Goal: Information Seeking & Learning: Learn about a topic

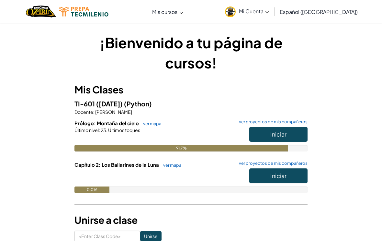
click at [291, 133] on button "Iniciar" at bounding box center [278, 134] width 58 height 15
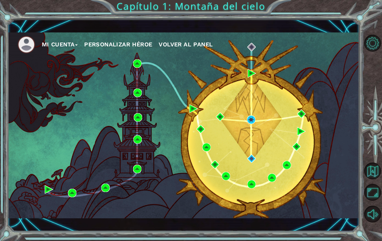
click at [256, 153] on div "Mi Cuenta Personalizar héroe Volver al panel" at bounding box center [184, 125] width 352 height 186
click at [255, 160] on img at bounding box center [251, 158] width 8 height 8
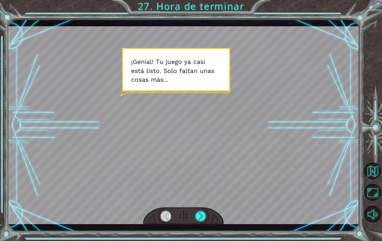
click at [205, 220] on div at bounding box center [200, 216] width 11 height 11
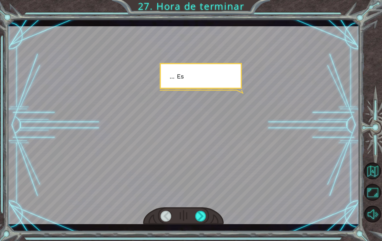
click at [200, 214] on div at bounding box center [200, 216] width 11 height 11
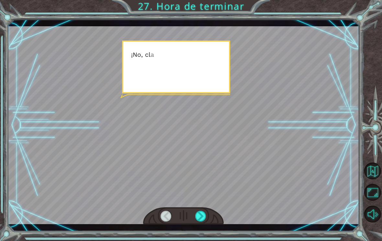
click at [198, 220] on div at bounding box center [200, 216] width 11 height 11
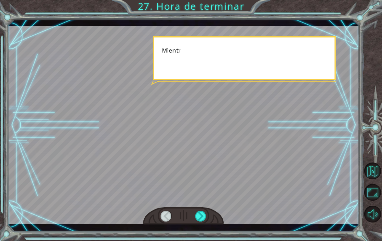
click at [202, 217] on div at bounding box center [200, 216] width 11 height 11
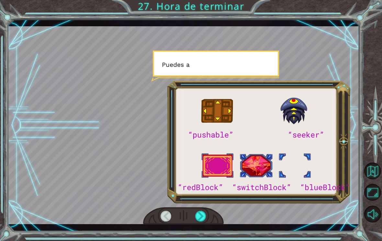
click at [201, 215] on div at bounding box center [200, 216] width 11 height 11
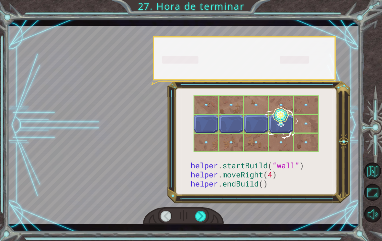
click at [203, 214] on div at bounding box center [200, 216] width 11 height 11
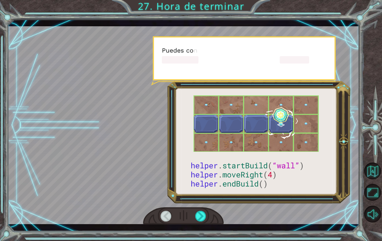
click at [204, 217] on div at bounding box center [200, 216] width 11 height 11
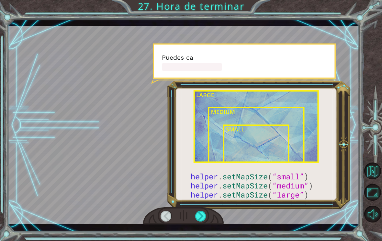
click at [205, 219] on div at bounding box center [200, 216] width 11 height 11
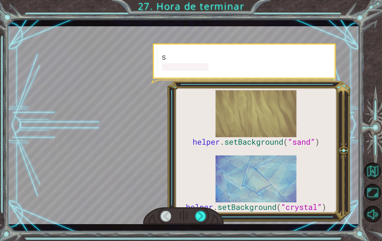
click at [203, 220] on div at bounding box center [200, 216] width 11 height 11
click at [203, 221] on div at bounding box center [200, 216] width 11 height 11
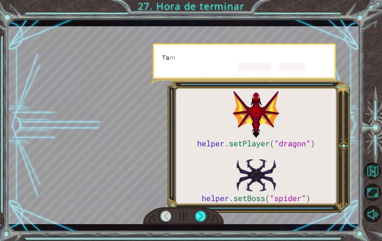
click at [202, 221] on div at bounding box center [200, 216] width 11 height 11
click at [203, 220] on div at bounding box center [200, 216] width 11 height 11
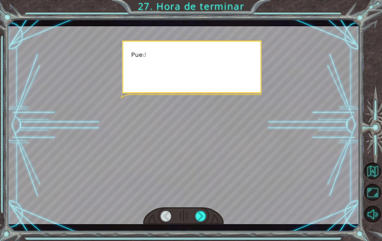
click at [203, 221] on div at bounding box center [200, 216] width 11 height 11
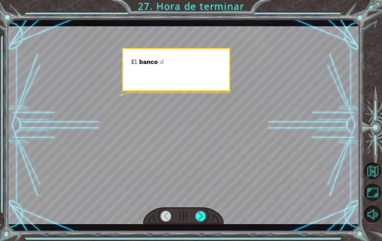
click at [205, 218] on div at bounding box center [200, 216] width 11 height 11
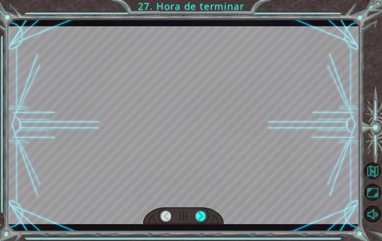
click at [205, 219] on div at bounding box center [200, 216] width 11 height 11
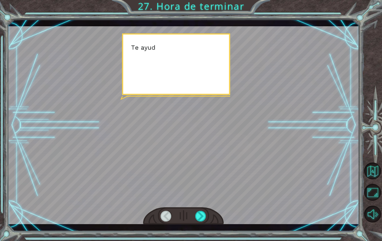
click at [206, 218] on div at bounding box center [200, 216] width 11 height 11
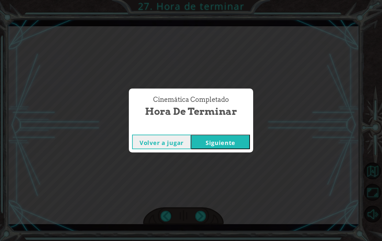
click at [208, 215] on div "Cinemática Completado Hora de terminar Volver a jugar [GEOGRAPHIC_DATA]" at bounding box center [191, 120] width 382 height 241
click at [240, 140] on button "Siguiente" at bounding box center [220, 141] width 59 height 15
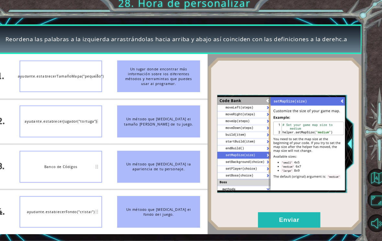
scroll to position [3, 0]
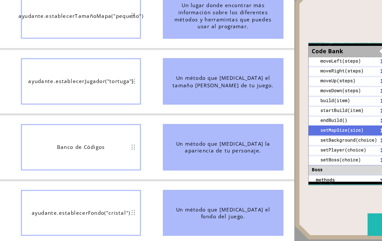
click at [173, 103] on div "Un método que [MEDICAL_DATA] el tamaño [PERSON_NAME] de tu juego." at bounding box center [167, 118] width 78 height 30
click at [137, 103] on div "Un método que [MEDICAL_DATA] el tamaño [PERSON_NAME] de tu juego." at bounding box center [167, 118] width 78 height 30
click at [76, 60] on div "ayudante.establecerJugador("tortuga")" at bounding box center [74, 75] width 78 height 30
click at [80, 60] on div "ayudante.establecerJugador("tortuga")" at bounding box center [74, 75] width 78 height 30
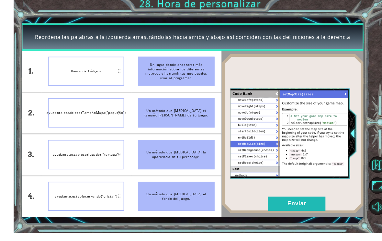
scroll to position [0, 0]
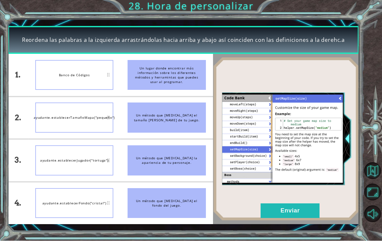
click at [305, 216] on button "Enviar" at bounding box center [290, 210] width 59 height 15
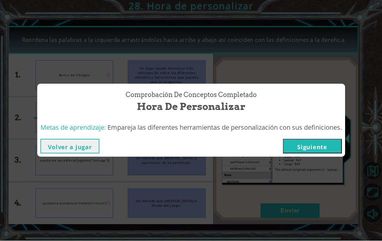
click at [324, 152] on button "Siguiente" at bounding box center [312, 146] width 59 height 15
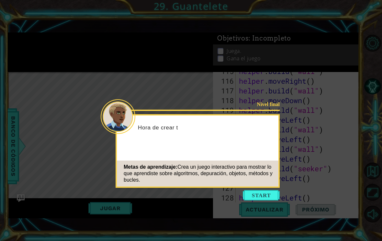
click at [271, 197] on button "Start" at bounding box center [261, 195] width 37 height 10
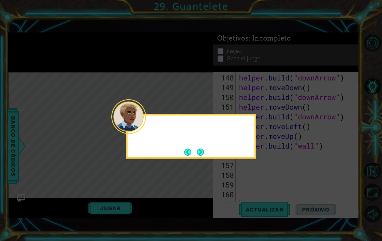
scroll to position [1467, 0]
click at [210, 148] on div "¡Rápido, nos" at bounding box center [191, 136] width 130 height 44
click at [204, 153] on button "Next" at bounding box center [201, 152] width 8 height 8
click at [203, 155] on button "Next" at bounding box center [200, 151] width 7 height 7
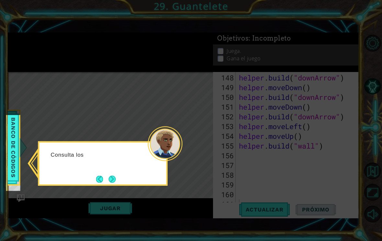
click at [113, 183] on button "Next" at bounding box center [112, 179] width 10 height 10
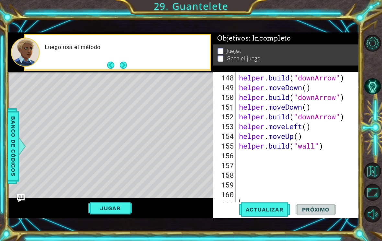
click at [124, 69] on button "Next" at bounding box center [123, 65] width 7 height 7
click at [128, 65] on button "Next" at bounding box center [123, 65] width 9 height 9
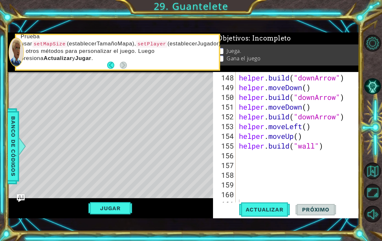
click at [271, 212] on span "Actualizar" at bounding box center [264, 209] width 51 height 6
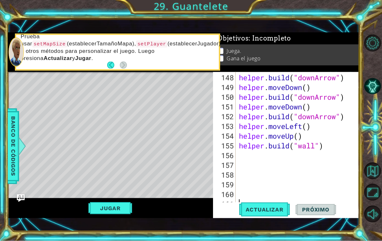
click at [372, 57] on div at bounding box center [373, 128] width 17 height 192
click at [99, 209] on button "Jugar" at bounding box center [110, 208] width 44 height 12
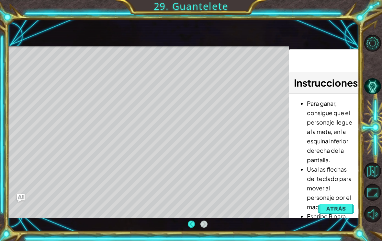
scroll to position [0, 0]
click at [342, 211] on span "Atrás" at bounding box center [336, 208] width 20 height 6
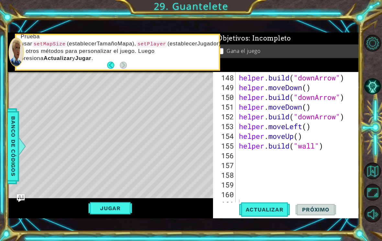
click at [113, 206] on button "Jugar" at bounding box center [110, 208] width 44 height 12
click at [324, 208] on span "Próximo" at bounding box center [316, 207] width 40 height 6
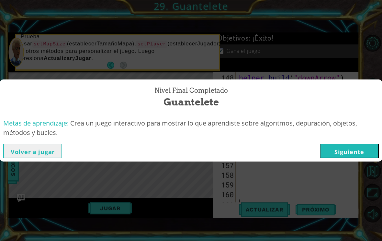
click at [355, 148] on button "Siguiente" at bounding box center [349, 150] width 59 height 15
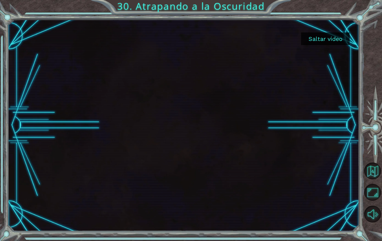
click at [340, 40] on button "Saltar video" at bounding box center [325, 38] width 49 height 13
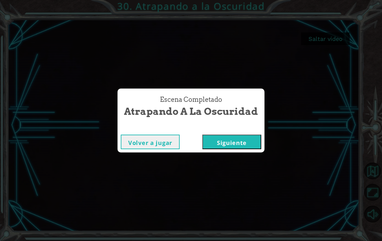
click at [240, 139] on button "Siguiente" at bounding box center [231, 141] width 59 height 15
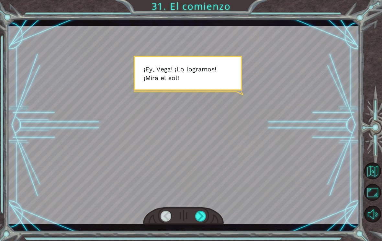
click at [196, 215] on div at bounding box center [200, 216] width 11 height 11
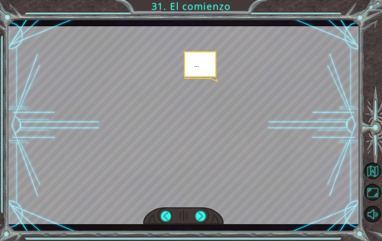
click at [199, 215] on div at bounding box center [200, 216] width 11 height 11
click at [200, 214] on div at bounding box center [200, 216] width 11 height 11
click at [203, 214] on div at bounding box center [200, 216] width 11 height 11
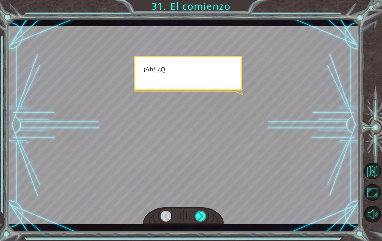
click at [203, 211] on div at bounding box center [200, 216] width 11 height 11
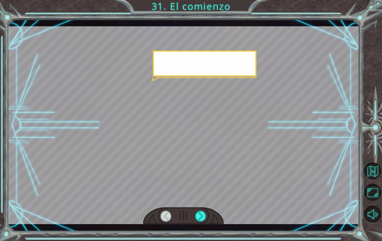
click at [205, 211] on div at bounding box center [200, 216] width 11 height 11
click at [204, 211] on div at bounding box center [200, 216] width 11 height 11
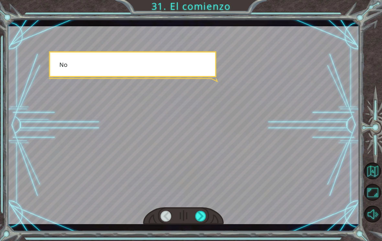
click at [200, 217] on div at bounding box center [200, 216] width 11 height 11
click at [203, 214] on div at bounding box center [200, 216] width 11 height 11
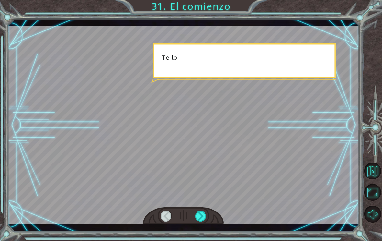
click at [202, 212] on div at bounding box center [200, 216] width 11 height 11
click at [204, 213] on div at bounding box center [200, 216] width 11 height 11
click at [202, 216] on div at bounding box center [200, 216] width 11 height 11
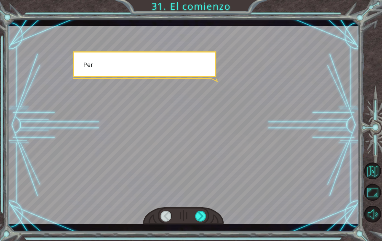
click at [203, 216] on div at bounding box center [200, 216] width 11 height 11
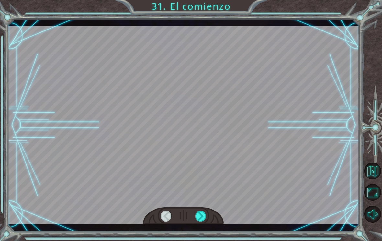
click at [202, 218] on div at bounding box center [200, 216] width 11 height 11
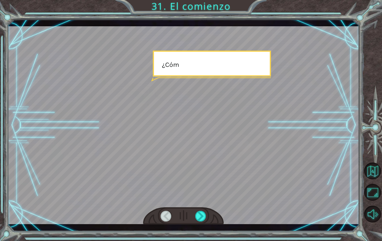
click at [202, 216] on div at bounding box center [200, 216] width 11 height 11
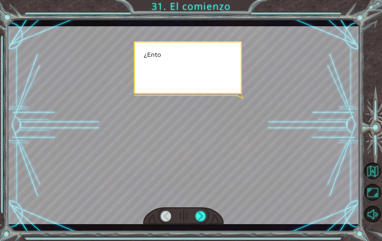
click at [202, 220] on div at bounding box center [200, 216] width 11 height 11
click at [205, 217] on div at bounding box center [200, 216] width 11 height 11
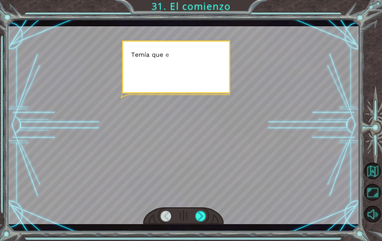
click at [205, 214] on div at bounding box center [200, 216] width 11 height 11
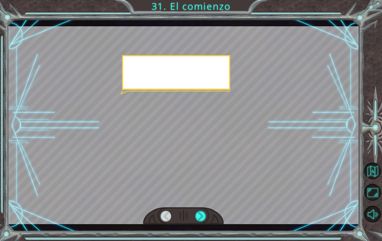
click at [204, 217] on div at bounding box center [200, 216] width 11 height 11
click at [204, 212] on div at bounding box center [200, 216] width 11 height 11
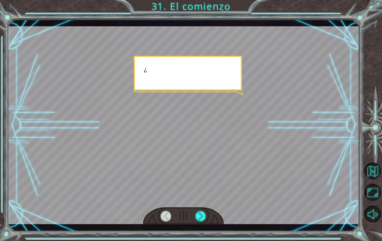
click at [207, 211] on div at bounding box center [183, 216] width 81 height 18
click at [201, 211] on div at bounding box center [200, 216] width 11 height 11
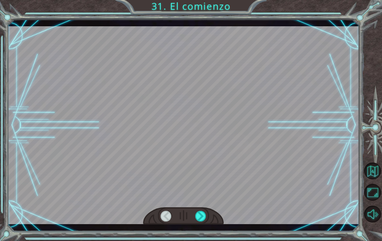
click at [205, 211] on div at bounding box center [200, 216] width 11 height 11
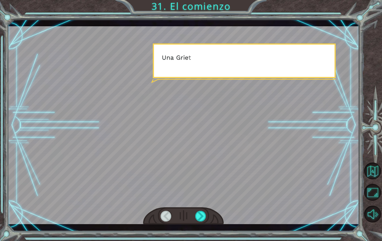
click at [205, 221] on div at bounding box center [200, 216] width 11 height 11
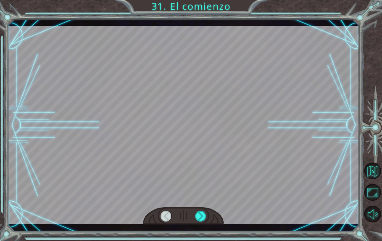
click at [204, 209] on div at bounding box center [183, 216] width 81 height 18
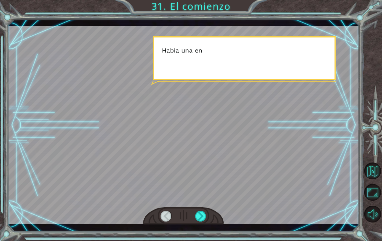
click at [201, 211] on div at bounding box center [200, 216] width 11 height 11
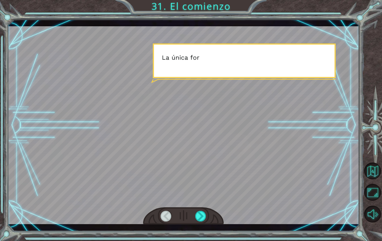
click at [204, 213] on div at bounding box center [200, 216] width 11 height 11
click at [204, 212] on div at bounding box center [200, 216] width 11 height 11
click at [198, 215] on div at bounding box center [200, 216] width 11 height 11
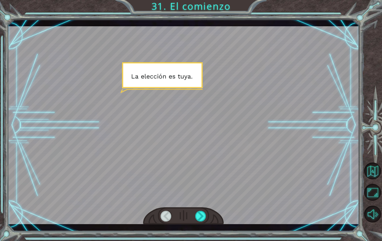
click at [200, 211] on div at bounding box center [200, 216] width 11 height 11
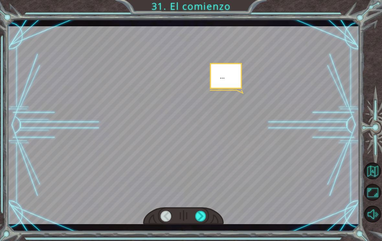
click at [200, 211] on div at bounding box center [200, 216] width 11 height 11
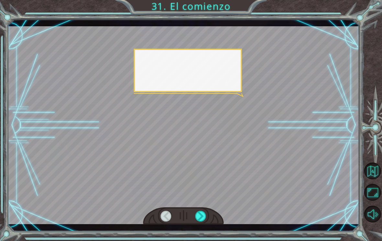
click at [203, 208] on div at bounding box center [183, 216] width 81 height 18
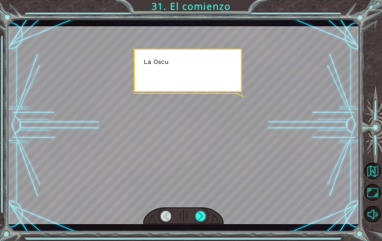
click at [203, 207] on div at bounding box center [183, 216] width 81 height 18
click at [212, 211] on div at bounding box center [183, 216] width 81 height 18
click at [214, 211] on div at bounding box center [183, 216] width 81 height 18
click at [216, 210] on div at bounding box center [183, 216] width 81 height 18
click at [216, 211] on div at bounding box center [183, 216] width 81 height 18
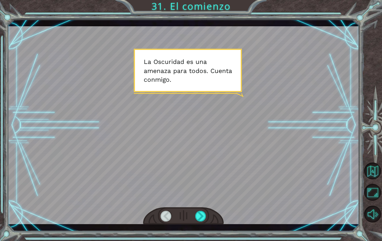
click at [213, 211] on div at bounding box center [183, 216] width 81 height 18
click at [201, 220] on div at bounding box center [200, 216] width 11 height 11
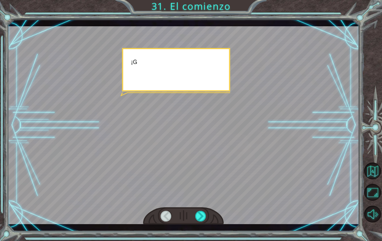
click at [201, 211] on div at bounding box center [200, 216] width 11 height 11
click at [202, 213] on div at bounding box center [200, 216] width 11 height 11
click at [206, 218] on div at bounding box center [200, 216] width 11 height 11
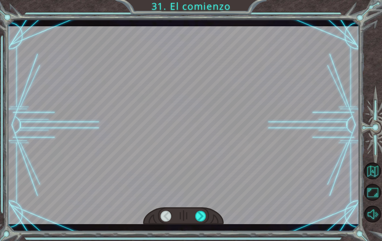
click at [206, 214] on div at bounding box center [200, 216] width 11 height 11
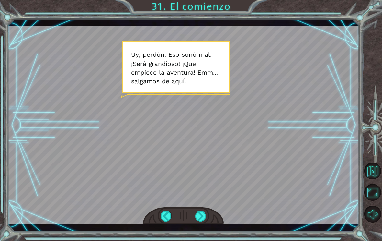
click at [198, 215] on div at bounding box center [200, 216] width 11 height 11
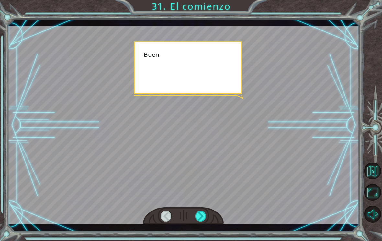
click at [201, 218] on div at bounding box center [200, 216] width 11 height 11
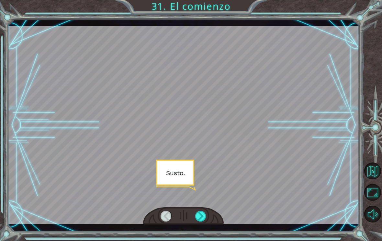
click at [201, 221] on div at bounding box center [200, 216] width 11 height 11
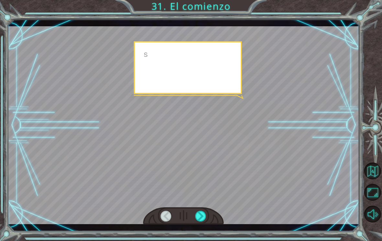
click at [201, 212] on div at bounding box center [200, 216] width 11 height 11
click at [200, 213] on div at bounding box center [200, 216] width 11 height 11
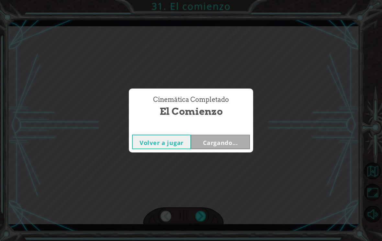
click at [204, 216] on div "Cinemática Completado El comienzo Volver a jugar Cargando..." at bounding box center [191, 120] width 382 height 241
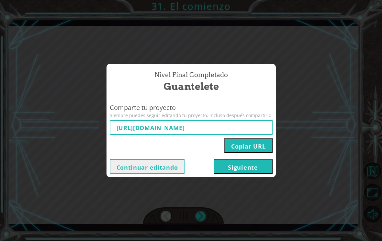
click at [254, 145] on button "Copiar URL" at bounding box center [248, 145] width 48 height 15
click at [254, 169] on button "Siguiente" at bounding box center [243, 166] width 59 height 15
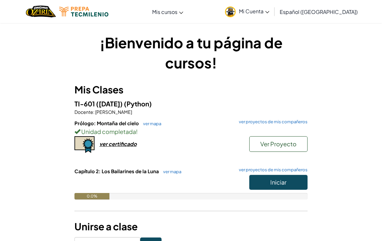
click at [296, 182] on button "Iniciar" at bounding box center [278, 182] width 58 height 15
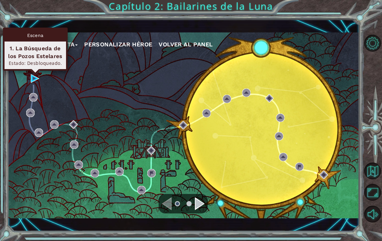
click at [40, 60] on div "Estado: Desbloqueado." at bounding box center [35, 63] width 56 height 6
click at [36, 75] on img at bounding box center [35, 78] width 8 height 8
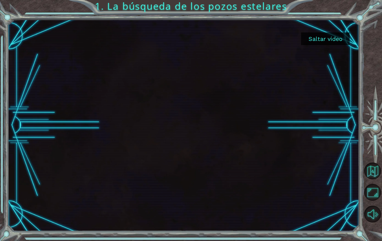
click at [332, 35] on button "Saltar video" at bounding box center [325, 38] width 49 height 13
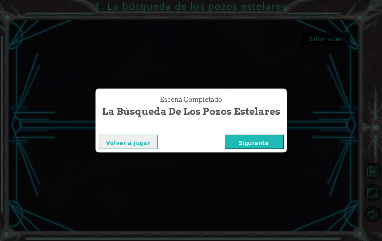
click at [269, 146] on button "Siguiente" at bounding box center [254, 141] width 59 height 15
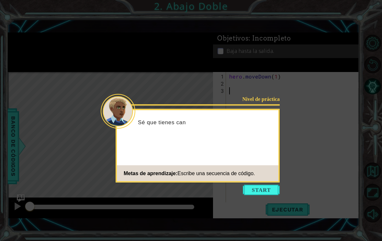
click at [267, 191] on icon at bounding box center [191, 120] width 382 height 241
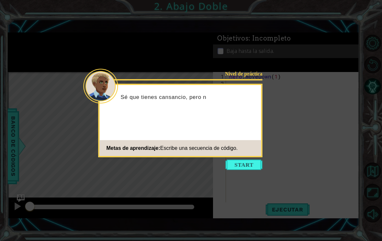
click at [254, 167] on button "Start" at bounding box center [244, 164] width 37 height 10
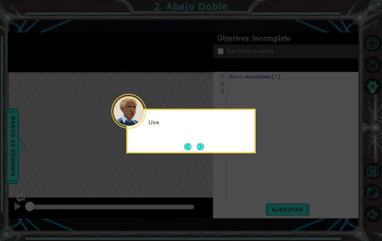
click at [251, 158] on icon at bounding box center [191, 120] width 382 height 241
click at [201, 145] on button "Next" at bounding box center [200, 146] width 11 height 11
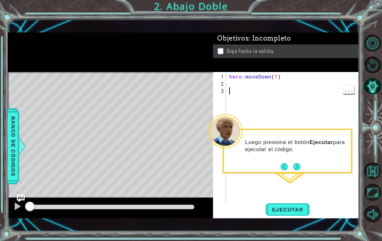
click at [278, 76] on div "hero . moveDown ( 1 )" at bounding box center [294, 148] width 133 height 150
type textarea "hero.moveDown(2)"
click at [297, 212] on span "Ejecutar" at bounding box center [288, 209] width 44 height 6
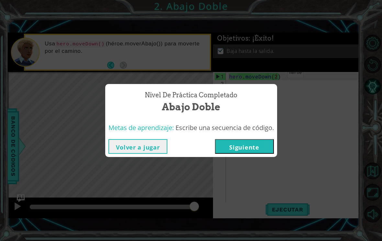
click at [258, 151] on button "Siguiente" at bounding box center [244, 146] width 59 height 15
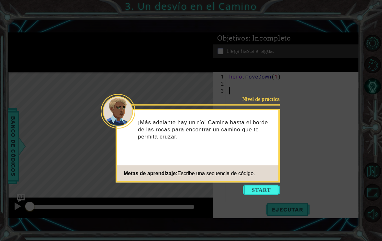
click at [267, 190] on button "Start" at bounding box center [261, 190] width 37 height 10
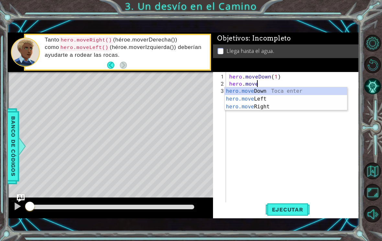
scroll to position [0, 2]
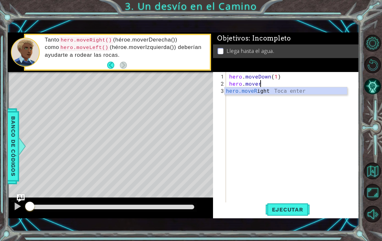
type textarea "hero.move"
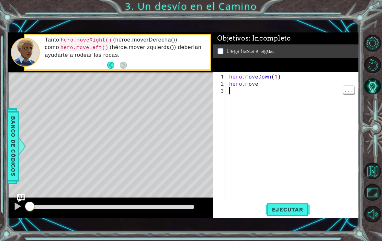
scroll to position [0, 0]
click at [270, 85] on div "hero . moveDown ( 1 ) hero . move" at bounding box center [294, 148] width 133 height 150
type textarea "hero.mov"
click at [271, 87] on div "hero . moveDown ( 1 ) hero . mov" at bounding box center [294, 148] width 133 height 150
click at [265, 85] on div "hero . moveDown ( 1 ) hero . mov" at bounding box center [294, 148] width 133 height 150
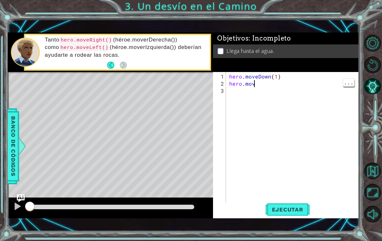
scroll to position [0, 1]
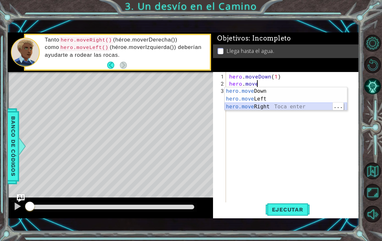
click at [279, 108] on div "hero.move Down Toca enter hero.move Left Toca enter hero.move Right Toca enter" at bounding box center [286, 106] width 122 height 39
type textarea "hero.moveRight(1)"
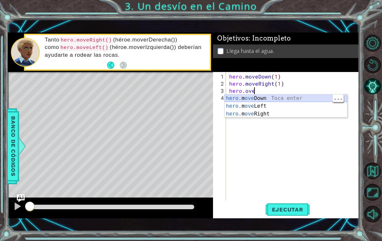
click at [289, 98] on div "hero. m ove Down Toca enter hero. m ove Left Toca enter hero. m ove Right Toca …" at bounding box center [286, 113] width 122 height 39
type textarea "hero.moveDown(1)"
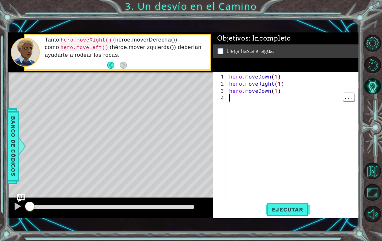
scroll to position [0, 0]
click at [282, 101] on div "hero . moveDown ( 1 ) hero . moveRight ( 1 ) hero . moveDown ( 1 )" at bounding box center [294, 144] width 133 height 143
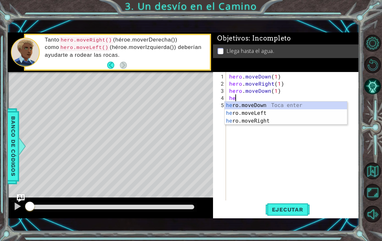
type textarea "h"
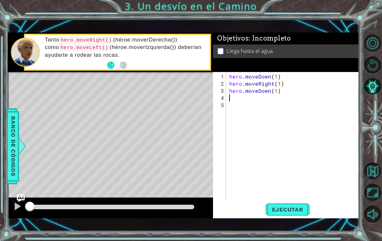
click at [302, 207] on span "Ejecutar" at bounding box center [288, 209] width 44 height 6
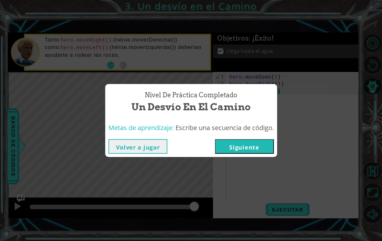
click at [260, 146] on button "Siguiente" at bounding box center [244, 146] width 59 height 15
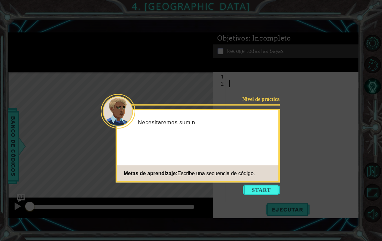
click at [267, 194] on button "Start" at bounding box center [261, 190] width 37 height 10
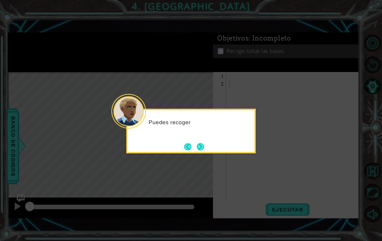
click at [201, 141] on button "Next" at bounding box center [201, 147] width 12 height 12
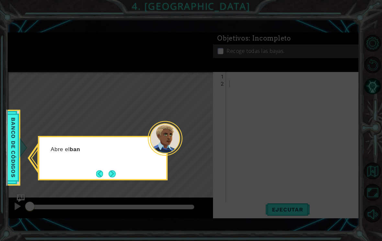
click at [116, 170] on button "Next" at bounding box center [112, 173] width 9 height 9
click at [115, 169] on button "Next" at bounding box center [112, 173] width 11 height 11
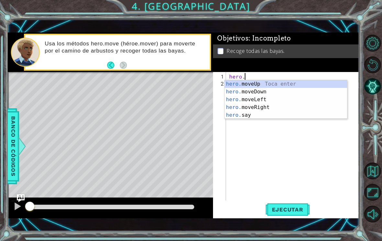
scroll to position [0, 1]
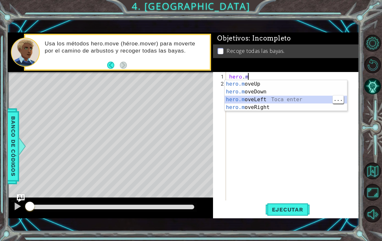
click at [294, 99] on div "hero.m oveUp Toca enter hero.m oveDown Toca enter hero.m oveLeft Toca enter her…" at bounding box center [286, 103] width 122 height 47
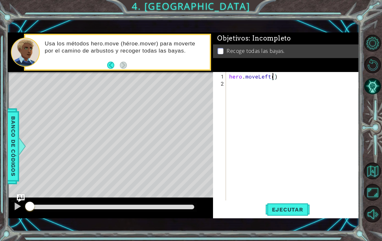
type textarea "hero.moveLeft(2)"
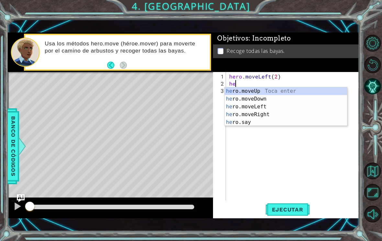
scroll to position [0, 0]
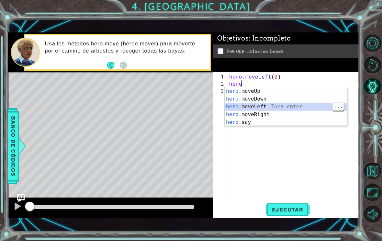
click at [280, 98] on div "hero .moveUp Toca enter hero .moveDown Toca enter hero .moveLeft Toca enter her…" at bounding box center [286, 114] width 122 height 54
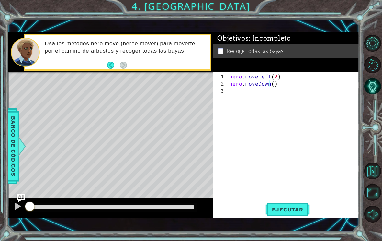
type textarea "hero.moveDown(2)"
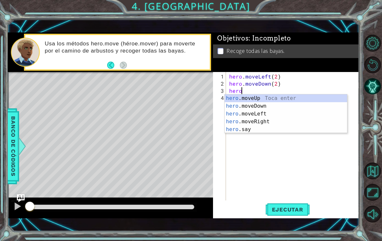
scroll to position [0, 1]
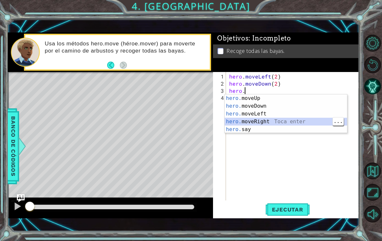
click at [283, 119] on div "hero. moveUp Toca enter hero. moveDown Toca enter hero. moveLeft Toca enter her…" at bounding box center [286, 121] width 122 height 54
type textarea "hero.moveRight(1)"
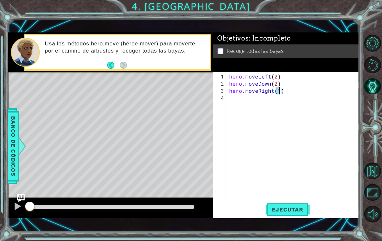
scroll to position [0, 0]
type textarea "hero.moveRight(2)"
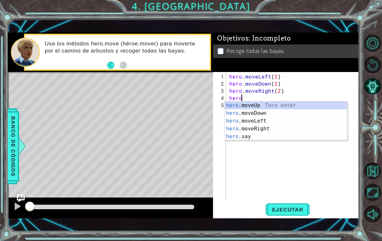
scroll to position [0, 1]
click at [304, 103] on div "hero. moveUp Toca enter hero. moveDown Toca enter hero. moveLeft Toca enter her…" at bounding box center [286, 128] width 122 height 54
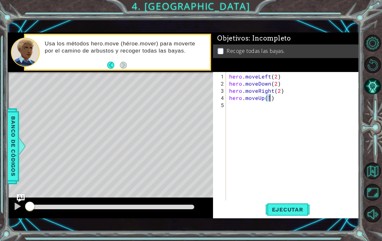
scroll to position [0, 2]
type textarea "hero.moveUp(2)"
click at [297, 214] on button "Ejecutar" at bounding box center [288, 209] width 44 height 15
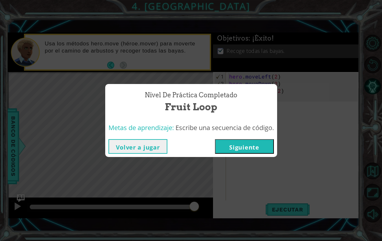
click at [245, 141] on button "Siguiente" at bounding box center [244, 146] width 59 height 15
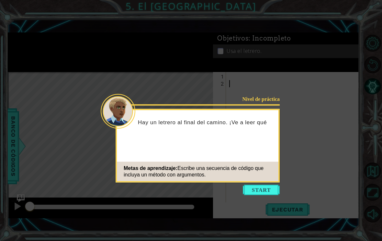
click at [265, 188] on button "Start" at bounding box center [261, 190] width 37 height 10
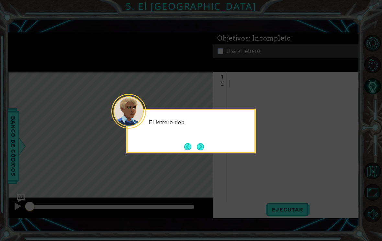
click at [205, 145] on button "Next" at bounding box center [200, 146] width 10 height 10
click at [203, 145] on button "Next" at bounding box center [200, 146] width 11 height 11
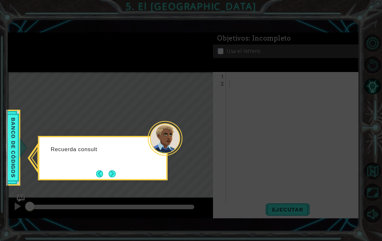
click at [115, 173] on button "Next" at bounding box center [112, 173] width 10 height 10
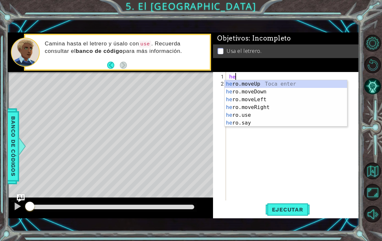
scroll to position [0, 0]
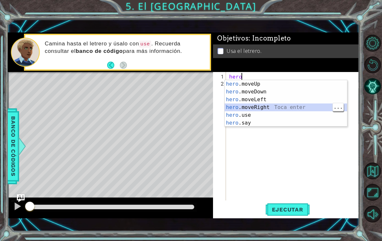
click at [300, 106] on div "hero .moveUp Toca enter hero .moveDown Toca enter hero .moveLeft Toca enter her…" at bounding box center [286, 111] width 122 height 62
type textarea "hero.moveRight(1)"
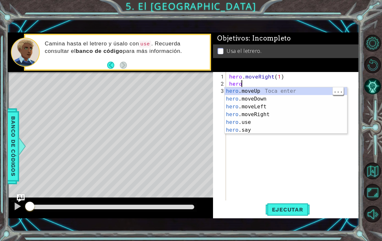
click at [289, 93] on div "hero .moveUp Toca enter hero .moveDown Toca enter hero .moveLeft Toca enter her…" at bounding box center [286, 118] width 122 height 62
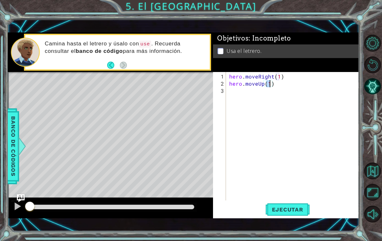
type textarea "hero.moveRight(1)"
click at [254, 92] on div "hero . moveRight ( 1 ) hero . moveUp ( 1 )" at bounding box center [294, 144] width 133 height 143
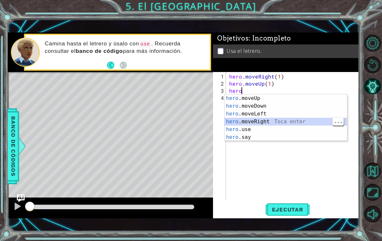
click at [290, 112] on div "hero .moveUp Toca enter hero .moveDown Toca enter hero .moveLeft Toca enter her…" at bounding box center [286, 125] width 122 height 62
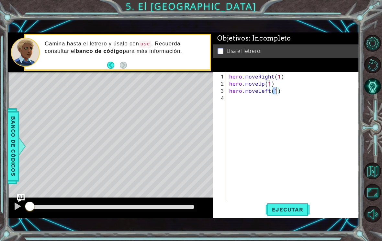
type textarea "hero.moveRight(1)"
click at [287, 107] on div "hero . moveRight ( 1 ) hero . moveUp ( 1 ) hero . moveLeft ( 1 )" at bounding box center [294, 144] width 133 height 143
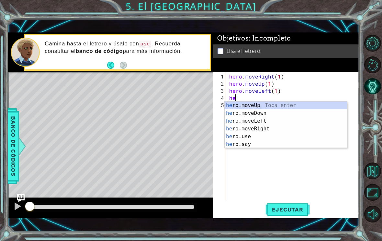
scroll to position [0, 0]
click at [290, 105] on div "hero .moveUp Toca enter hero .moveDown Toca enter hero .moveLeft Toca enter her…" at bounding box center [286, 132] width 122 height 62
type textarea "hero.moveUp(1)"
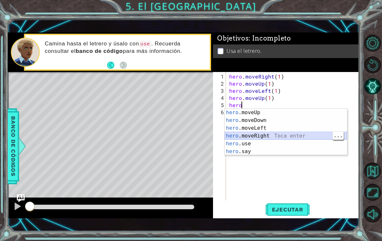
click at [285, 135] on div "hero .moveUp Toca enter hero .moveDown Toca enter hero .moveLeft Toca enter her…" at bounding box center [286, 139] width 122 height 62
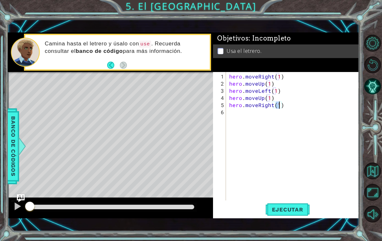
type textarea "hero.moveRight(2)"
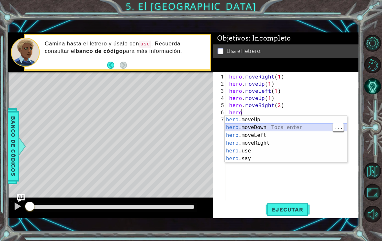
click at [289, 126] on div "hero .moveUp Toca enter hero .moveDown Toca enter hero .moveLeft Toca enter her…" at bounding box center [286, 147] width 122 height 62
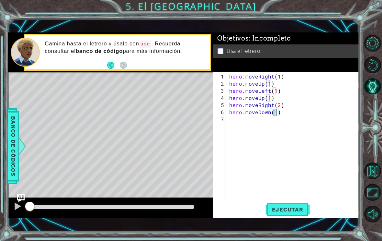
type textarea "hero.moveRight(2)"
click at [288, 207] on span "Ejecutar" at bounding box center [288, 209] width 44 height 6
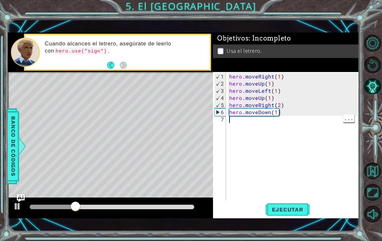
scroll to position [0, 0]
click at [307, 126] on div "hero . moveRight ( 1 ) hero . moveUp ( 1 ) hero . moveLeft ( 1 ) hero . moveUp …" at bounding box center [294, 144] width 133 height 143
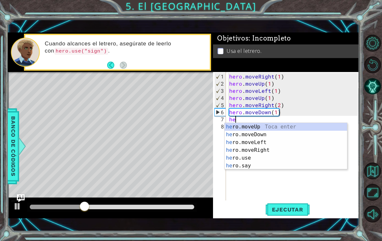
scroll to position [0, 0]
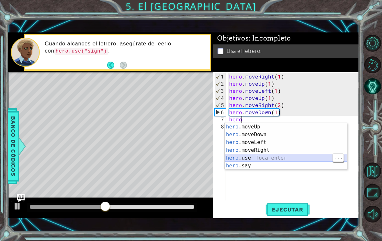
click at [262, 155] on div "hero .moveUp Toca enter hero .moveDown Toca enter hero .moveLeft Toca enter her…" at bounding box center [286, 154] width 122 height 62
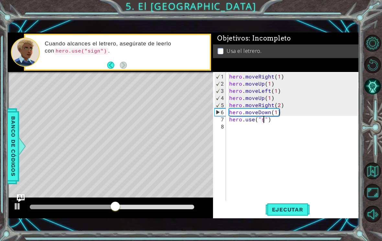
scroll to position [0, 2]
type textarea "hero.use("sign")"
click at [278, 209] on span "Ejecutar" at bounding box center [288, 209] width 44 height 6
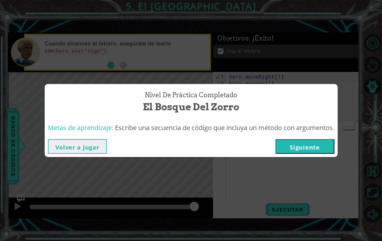
click at [325, 148] on button "Siguiente" at bounding box center [305, 146] width 59 height 15
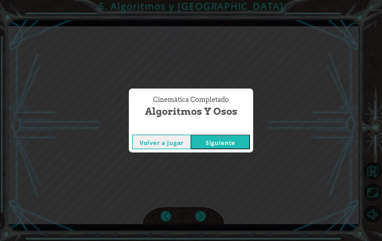
click at [233, 144] on button "Siguiente" at bounding box center [220, 141] width 59 height 15
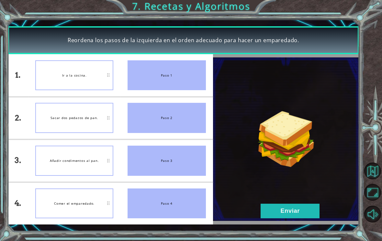
click at [305, 211] on button "Enviar" at bounding box center [290, 210] width 59 height 15
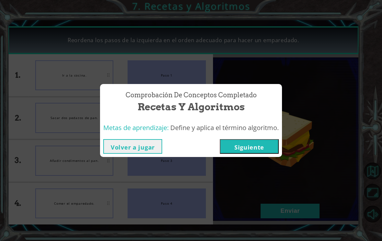
click at [270, 148] on button "Siguiente" at bounding box center [249, 146] width 59 height 15
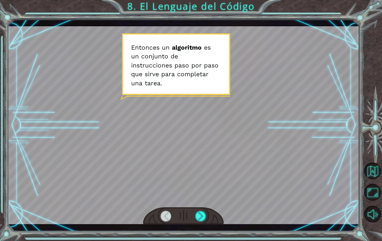
click at [200, 212] on div at bounding box center [200, 216] width 11 height 11
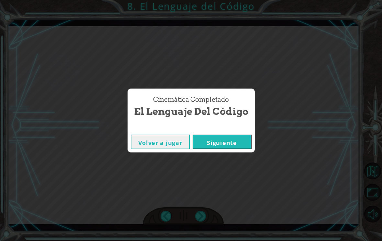
click at [233, 139] on button "Siguiente" at bounding box center [222, 141] width 59 height 15
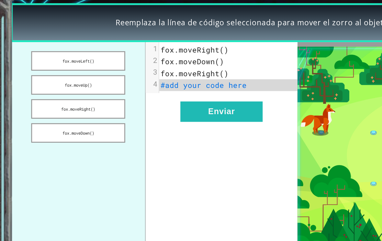
click at [82, 112] on button "fox.moveDown()" at bounding box center [55, 119] width 67 height 14
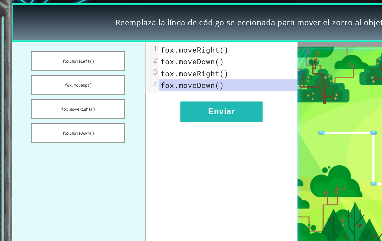
click at [81, 112] on button "fox.moveDown()" at bounding box center [55, 119] width 67 height 14
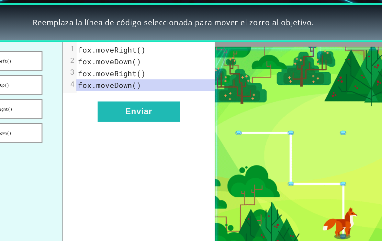
click at [129, 97] on button "Enviar" at bounding box center [158, 104] width 59 height 15
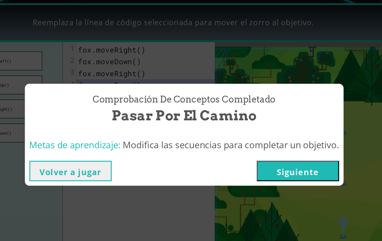
click at [243, 139] on button "Siguiente" at bounding box center [272, 146] width 59 height 15
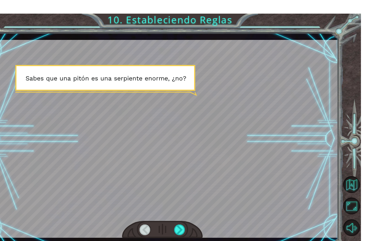
scroll to position [8, 0]
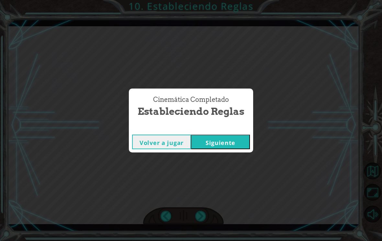
click at [234, 137] on button "Siguiente" at bounding box center [220, 141] width 59 height 15
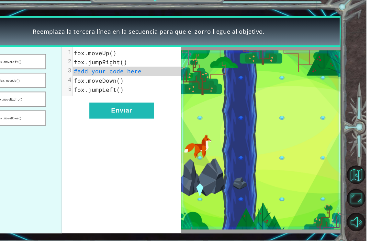
scroll to position [9, 0]
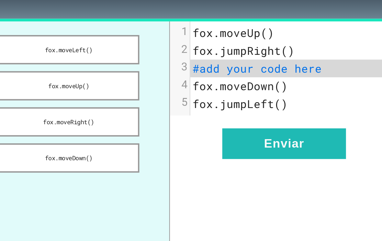
click at [22, 112] on button "fox.moveDown()" at bounding box center [55, 119] width 67 height 14
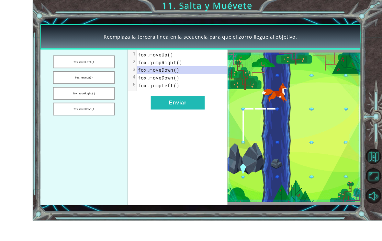
scroll to position [11, 0]
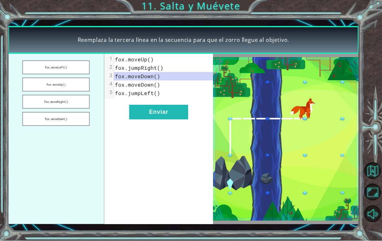
click at [177, 111] on button "Enviar" at bounding box center [158, 112] width 59 height 15
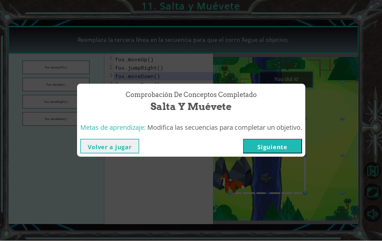
click at [302, 144] on button "Siguiente" at bounding box center [272, 146] width 59 height 15
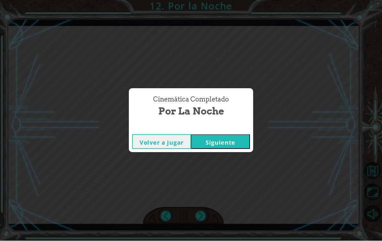
click at [207, 143] on button "Siguiente" at bounding box center [220, 141] width 59 height 15
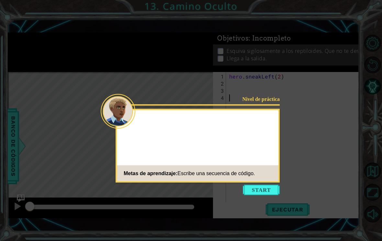
scroll to position [11, 0]
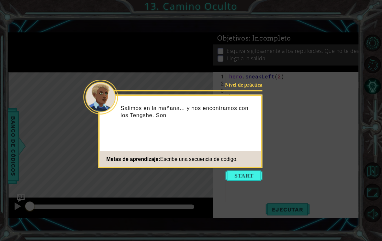
click at [240, 170] on button "Start" at bounding box center [244, 175] width 37 height 10
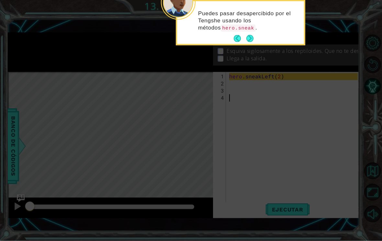
click at [253, 33] on button "Next" at bounding box center [250, 39] width 12 height 12
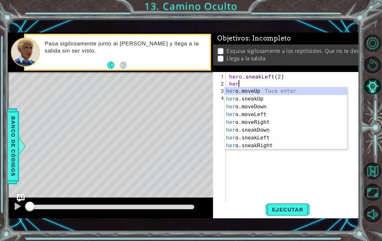
scroll to position [0, 0]
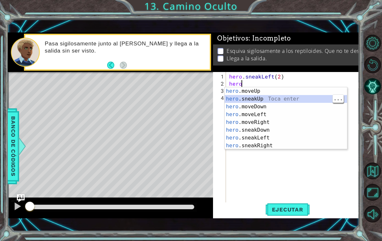
click at [280, 97] on div "hero .moveUp Toca enter hero .sneakUp Toca enter hero .moveDown Toca enter hero…" at bounding box center [286, 126] width 122 height 78
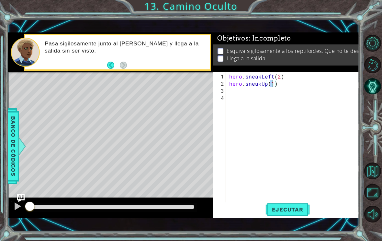
type textarea "hero.sneakUp(2)"
click at [269, 93] on div "hero . sneakLeft ( 2 ) hero . sneakUp ( 2 )" at bounding box center [294, 148] width 133 height 150
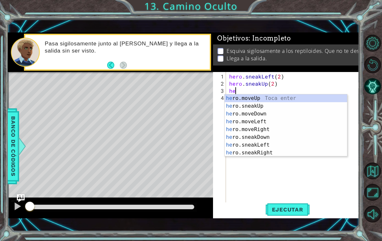
scroll to position [0, 0]
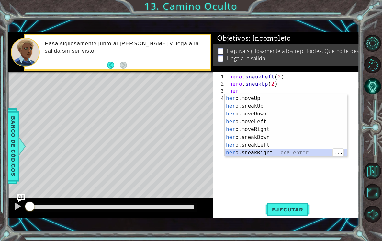
click at [297, 154] on div "her o.moveUp Toca enter her o.sneakUp Toca enter her o.moveDown Toca enter her …" at bounding box center [286, 133] width 122 height 78
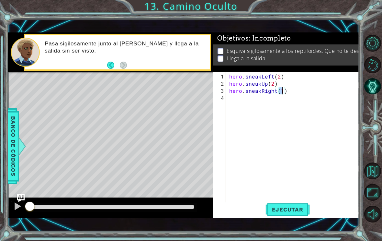
scroll to position [0, 3]
type textarea "hero.sneakRight(2)"
click at [290, 211] on span "Ejecutar" at bounding box center [288, 209] width 44 height 6
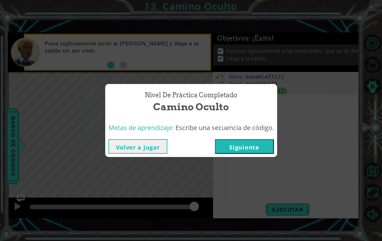
click at [265, 145] on button "Siguiente" at bounding box center [244, 146] width 59 height 15
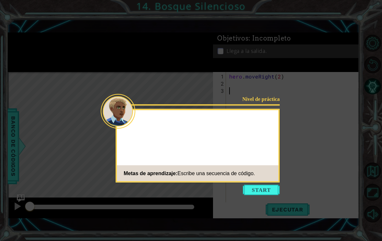
scroll to position [11, 0]
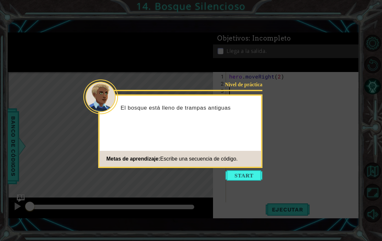
click at [233, 170] on button "Start" at bounding box center [244, 175] width 37 height 10
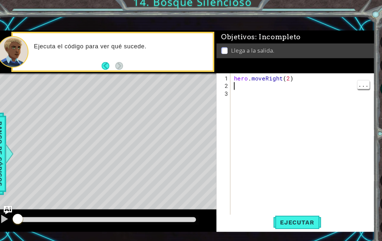
click at [241, 81] on div "hero . moveRight ( 2 )" at bounding box center [294, 148] width 133 height 150
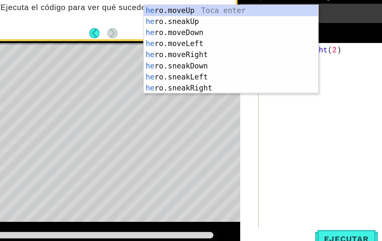
scroll to position [0, 0]
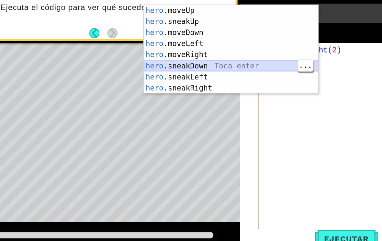
click at [200, 45] on div "hero .moveUp Toca enter hero .sneakUp Toca enter hero .moveDown Toca enter hero…" at bounding box center [206, 84] width 122 height 78
type textarea "hero.sneakDown(1)"
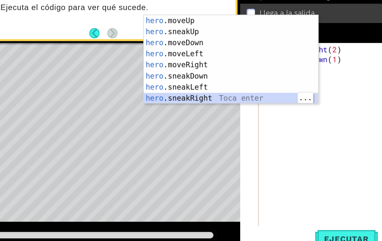
click at [174, 72] on div "hero .moveUp Toca enter hero .sneakUp Toca enter hero .moveDown Toca enter hero…" at bounding box center [206, 91] width 122 height 78
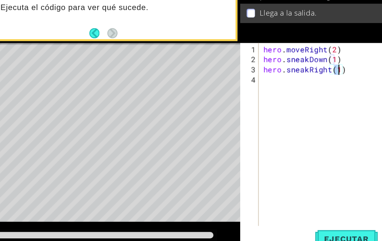
type textarea "hero.sneakRight(2)"
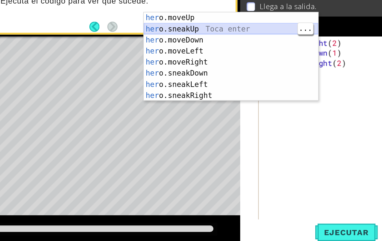
click at [172, 55] on div "her o.moveUp Toca enter her o.sneakUp Toca enter her o.moveDown Toca enter her …" at bounding box center [206, 94] width 122 height 78
type textarea "hero.sneakUp(1)"
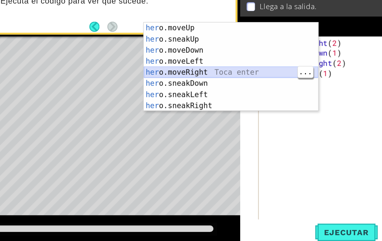
click at [168, 62] on div "her o.moveUp Toca enter her o.sneakUp Toca enter her o.moveDown Toca enter her …" at bounding box center [206, 101] width 122 height 78
type textarea "hero.moveRight(1)"
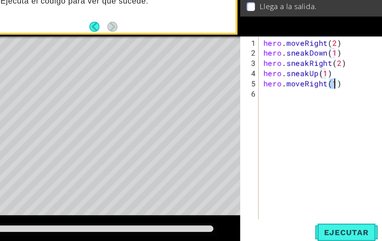
click at [266, 206] on span "Ejecutar" at bounding box center [288, 209] width 44 height 6
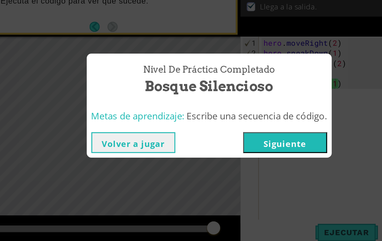
click at [220, 139] on button "Siguiente" at bounding box center [244, 146] width 59 height 15
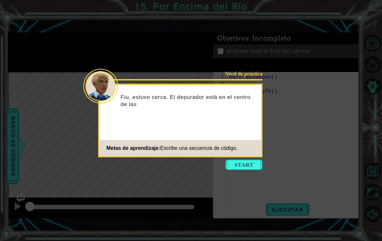
click at [253, 167] on button "Start" at bounding box center [244, 164] width 37 height 10
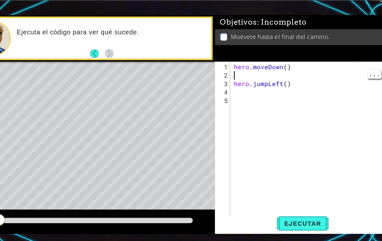
click at [234, 73] on div "hero . moveDown ( ) hero . jumpLeft ( )" at bounding box center [294, 148] width 133 height 150
type textarea "hero.moveDown()"
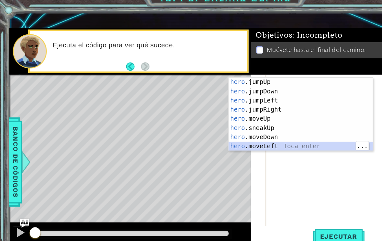
click at [250, 124] on div "hero .jumpUp Toca enter hero .jumpDown Toca enter hero .jumpLeft Toca enter her…" at bounding box center [255, 113] width 122 height 78
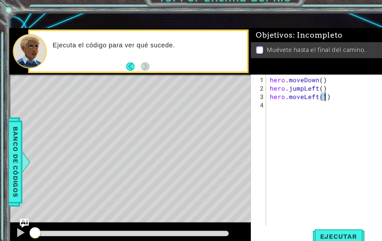
type textarea "hero.moveLeft(2)"
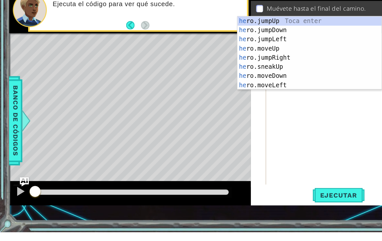
scroll to position [0, 0]
type textarea "hero"
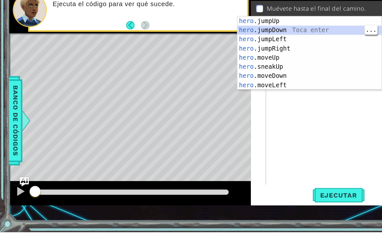
click at [217, 58] on div "hero .jumpUp Toca enter hero .jumpDown Toca enter hero .jumpLeft Toca enter her…" at bounding box center [263, 97] width 122 height 78
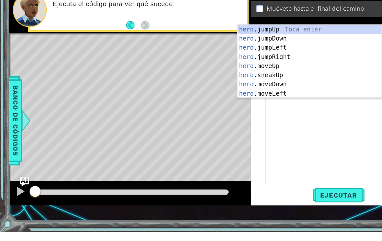
scroll to position [0, 1]
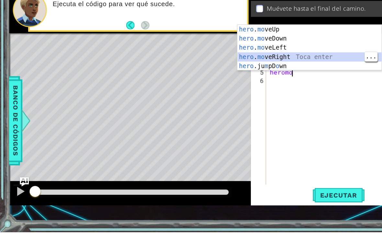
click at [267, 65] on div "hero . mo veUp Toca enter hero . mo veDown Toca enter hero . mo veLeft Toca ent…" at bounding box center [263, 92] width 122 height 54
type textarea "hero.moveRight(1)"
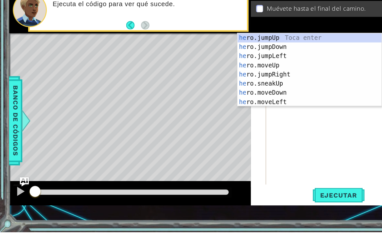
scroll to position [0, 0]
type textarea "hero"
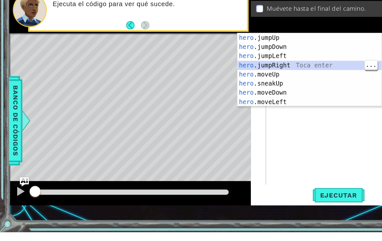
click at [263, 72] on div "hero .jumpUp Toca enter hero .jumpDown Toca enter hero .jumpLeft Toca enter her…" at bounding box center [263, 111] width 122 height 78
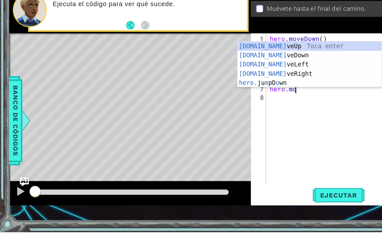
scroll to position [0, 1]
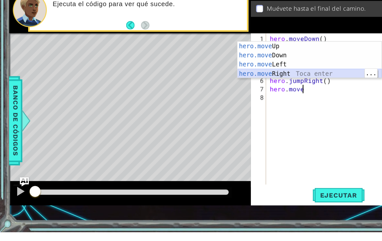
click at [275, 79] on div "hero.move Up Toca enter hero.move Down Toca enter hero.move Left Toca enter her…" at bounding box center [263, 102] width 122 height 47
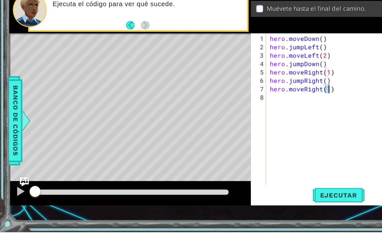
click at [284, 202] on button "Ejecutar" at bounding box center [288, 209] width 44 height 15
click at [289, 206] on span "Ejecutar" at bounding box center [288, 209] width 44 height 6
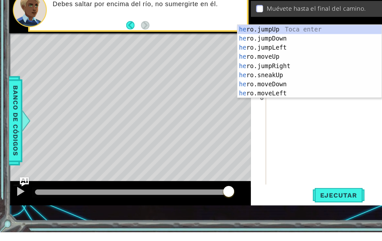
scroll to position [0, 0]
type textarea "h"
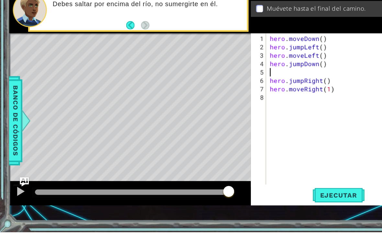
type textarea "hero.jumpDown()"
click at [284, 202] on button "Ejecutar" at bounding box center [288, 209] width 44 height 15
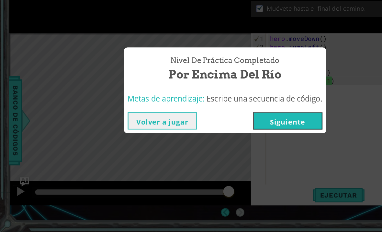
scroll to position [11, 0]
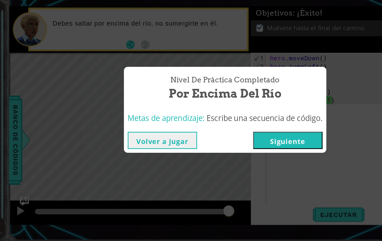
click at [257, 139] on button "Siguiente" at bounding box center [244, 146] width 59 height 15
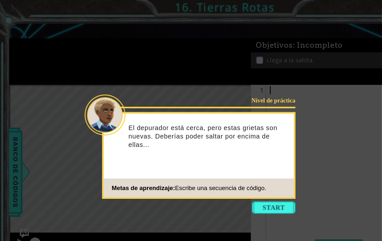
click at [239, 174] on button "Start" at bounding box center [232, 176] width 37 height 10
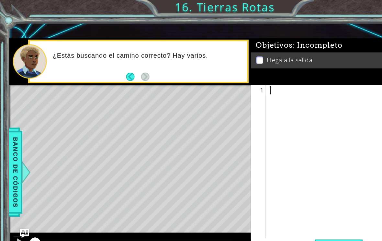
click at [111, 66] on button "Back" at bounding box center [113, 65] width 13 height 7
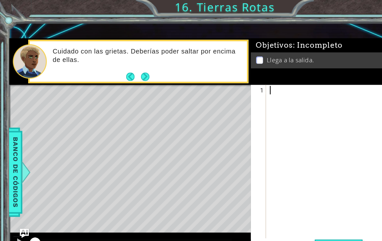
click at [123, 62] on button "Next" at bounding box center [123, 65] width 11 height 11
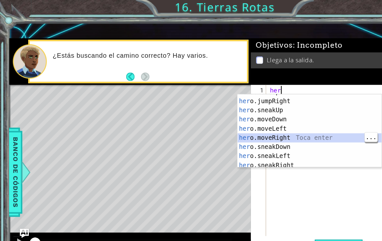
scroll to position [29, 0]
click at [262, 116] on div "her o.moveUp Toca enter her o.jumpRight Toca enter her o.sneakUp Toca enter her…" at bounding box center [263, 113] width 122 height 78
type textarea "hero.moveRight(1)"
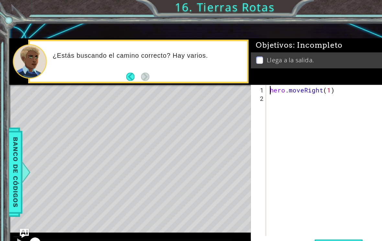
click at [263, 82] on div "hero . moveRight ( 1 )" at bounding box center [294, 144] width 133 height 143
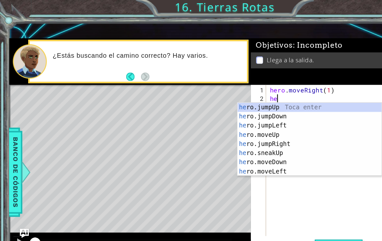
scroll to position [0, 0]
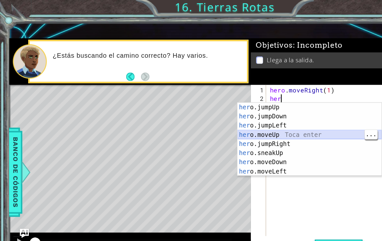
click at [263, 115] on div "her o.jumpUp Toca enter her o.jumpDown Toca enter her o.jumpLeft Toca enter her…" at bounding box center [263, 126] width 122 height 78
type textarea "hero.moveUp(1)"
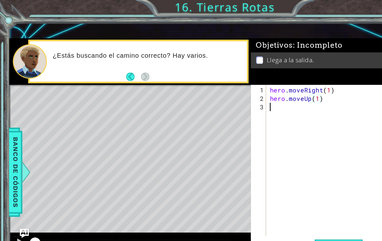
scroll to position [0, 0]
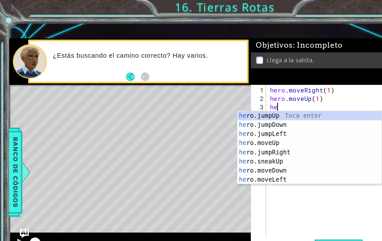
type textarea "her"
click at [255, 97] on div "her o.jumpUp Toca enter her o.jumpDown Toca enter her o.jumpLeft Toca enter her…" at bounding box center [263, 133] width 122 height 78
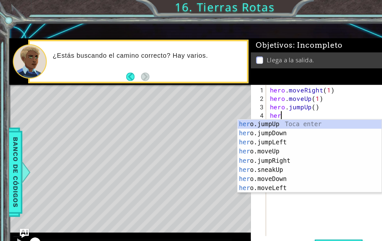
type textarea "hero"
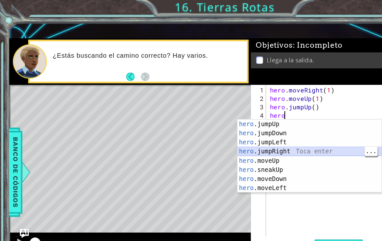
click at [257, 129] on div "hero .jumpUp Toca enter hero .jumpDown Toca enter hero .jumpLeft Toca enter her…" at bounding box center [263, 140] width 122 height 78
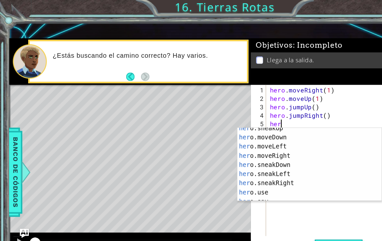
scroll to position [43, 0]
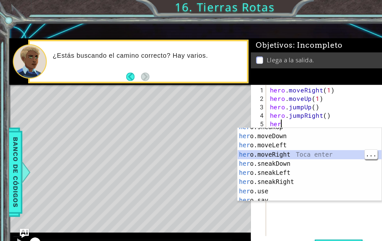
click at [260, 131] on div "her o.sneakUp Toca enter her o.moveDown Toca enter her o.moveLeft [PERSON_NAME]…" at bounding box center [263, 143] width 122 height 78
type textarea "hero.moveRight(1)"
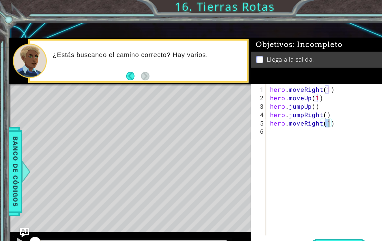
click at [301, 206] on span "Ejecutar" at bounding box center [288, 209] width 44 height 6
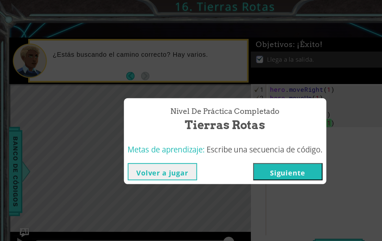
click at [257, 145] on button "Siguiente" at bounding box center [244, 146] width 59 height 15
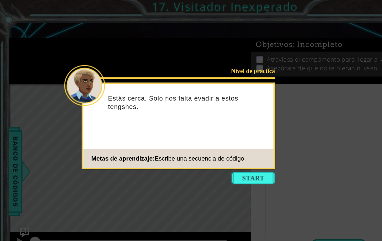
click at [220, 152] on button "Start" at bounding box center [215, 151] width 37 height 10
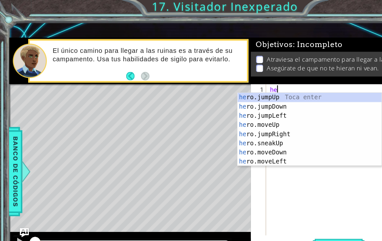
scroll to position [0, 0]
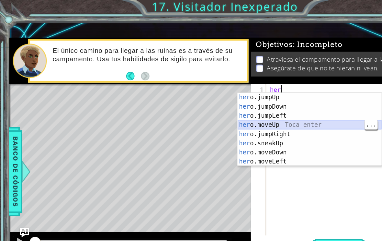
click at [283, 106] on div "her o.jumpUp Toca enter her o.jumpDown Toca enter her o.jumpLeft Toca enter her…" at bounding box center [263, 118] width 122 height 78
type textarea "hero.moveUp(1)"
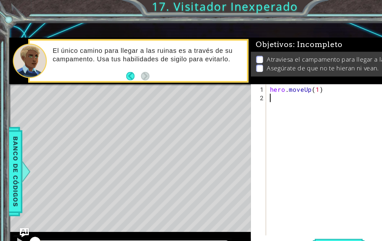
scroll to position [0, 0]
click at [279, 88] on div "hero . moveUp ( 1 )" at bounding box center [294, 144] width 133 height 143
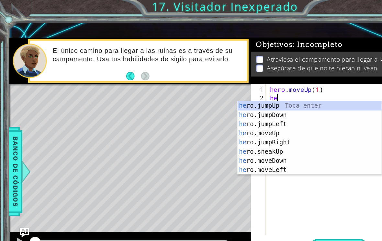
type textarea "her"
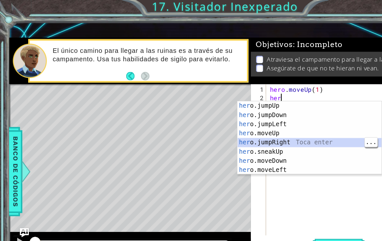
click at [272, 120] on div "her o.jumpUp Toca enter her o.jumpDown Toca enter her o.jumpLeft Toca enter her…" at bounding box center [263, 125] width 122 height 78
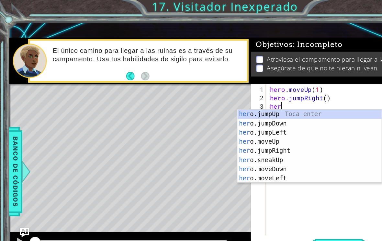
type textarea "hero"
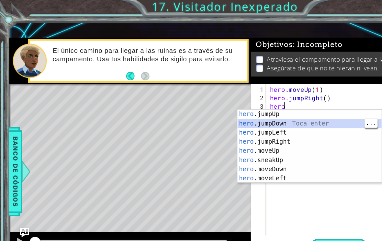
click at [287, 102] on div "hero .jumpUp Toca enter hero .jumpDown Toca enter hero .jumpLeft Toca enter her…" at bounding box center [263, 133] width 122 height 78
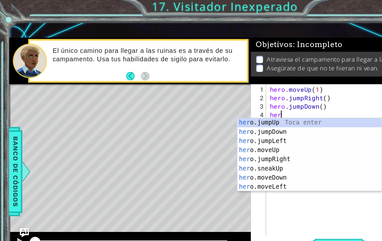
scroll to position [0, 0]
type textarea "h"
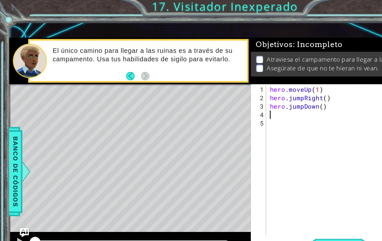
click at [292, 210] on span "Ejecutar" at bounding box center [288, 209] width 44 height 6
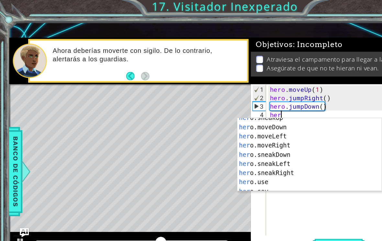
scroll to position [43, 0]
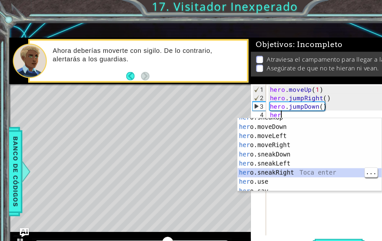
click at [272, 146] on div "her o.sneakUp Toca enter her o.moveDown Toca enter her o.moveLeft [PERSON_NAME]…" at bounding box center [263, 136] width 122 height 78
type textarea "hero.sneakRight(1)"
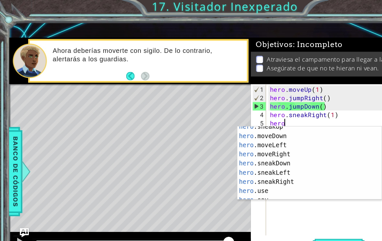
scroll to position [42, 0]
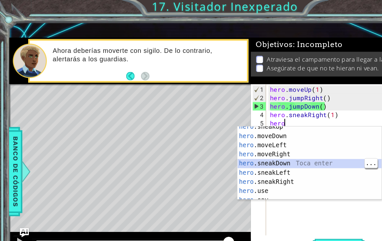
click at [289, 139] on div "hero .sneakUp Toca enter hero .moveDown Toca enter hero .moveLeft Toca enter he…" at bounding box center [263, 143] width 122 height 78
type textarea "hero.sneakDown(1)"
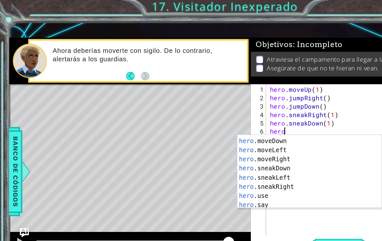
scroll to position [46, 0]
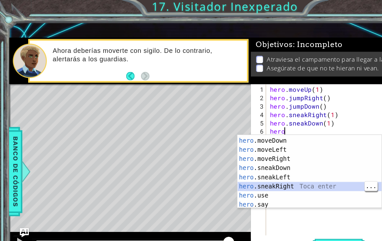
click at [261, 157] on div "hero .sneakUp Toca enter hero .moveDown Toca enter hero .moveLeft Toca enter he…" at bounding box center [263, 147] width 122 height 78
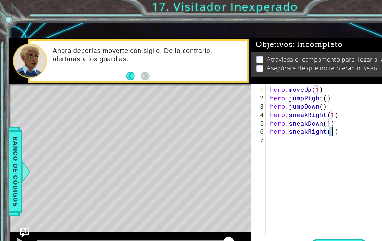
type textarea "hero.sneakRight(2)"
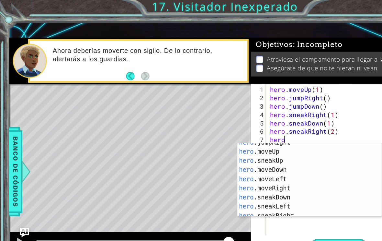
scroll to position [28, 0]
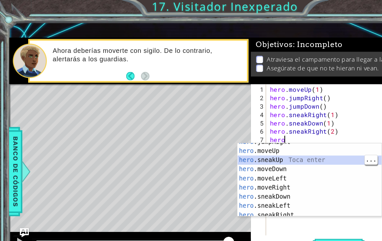
click at [289, 136] on div "hero .jumpRight Toca enter hero .moveUp Toca enter hero .sneakUp Toca enter her…" at bounding box center [263, 156] width 122 height 78
type textarea "hero.sneakUp(1)"
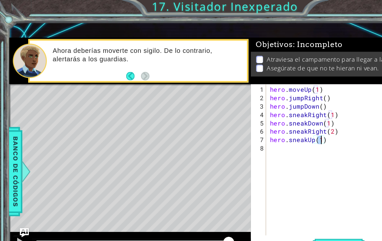
click at [297, 205] on button "Ejecutar" at bounding box center [288, 209] width 44 height 15
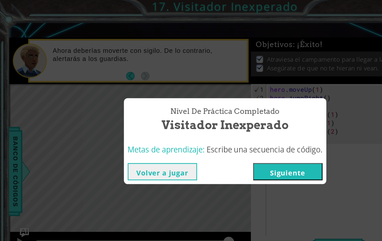
click at [264, 140] on button "Siguiente" at bounding box center [244, 146] width 59 height 15
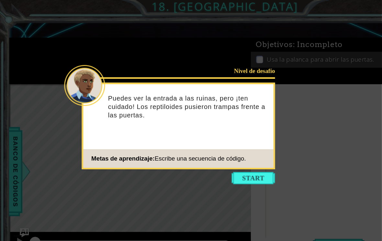
click at [227, 151] on button "Start" at bounding box center [215, 151] width 37 height 10
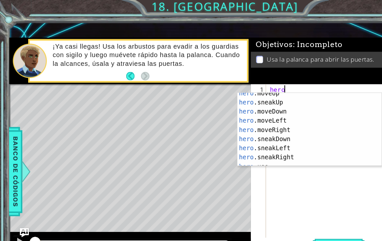
scroll to position [35, 0]
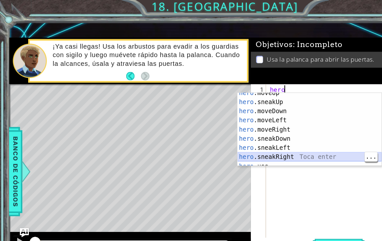
click at [279, 132] on div "hero .moveUp Toca enter hero .sneakUp Toca enter hero .moveDown Toca enter hero…" at bounding box center [263, 114] width 122 height 78
type textarea "hero.sneakRight(1)"
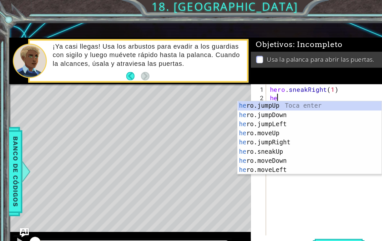
scroll to position [0, 0]
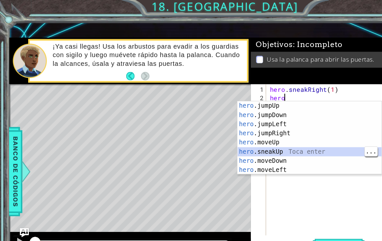
click at [279, 128] on div "hero .jumpUp Toca enter hero .jumpDown Toca enter hero .jumpLeft Toca enter her…" at bounding box center [263, 125] width 122 height 78
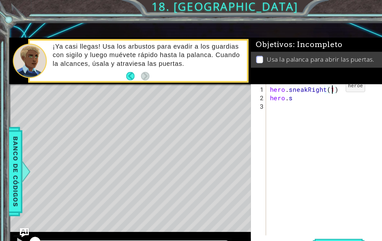
type textarea "hero.sneakRight()"
click at [261, 87] on div "hero . sneakRight ( ) hero . s" at bounding box center [294, 144] width 133 height 143
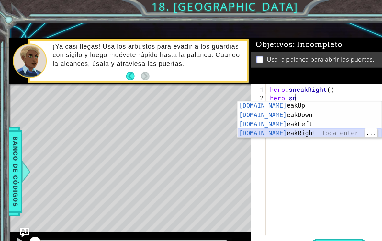
click at [277, 112] on div "[DOMAIN_NAME] eakUp Toca enter [DOMAIN_NAME] eakDown Toca enter [DOMAIN_NAME] e…" at bounding box center [263, 109] width 122 height 47
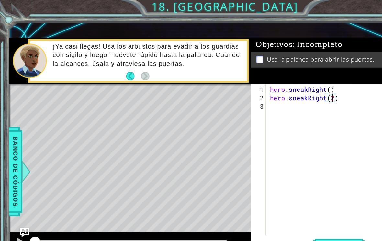
type textarea "hero.sneakRight()"
click at [288, 94] on div "hero . sneakRight ( ) hero . sneakRight ( 2 )" at bounding box center [294, 144] width 133 height 143
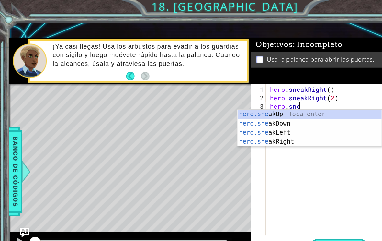
scroll to position [0, 1]
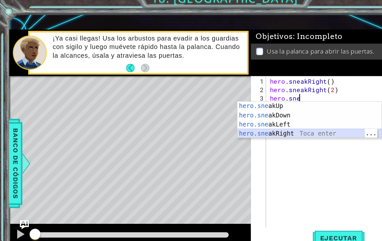
click at [252, 113] on div "hero.sne akUp Toca enter hero.sne akDown Toca enter hero.sne akLeft Toca enter …" at bounding box center [263, 117] width 122 height 47
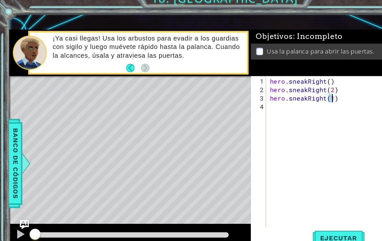
type textarea "hero.sneakRight()"
click at [246, 93] on div "hero . sneakRight ( ) hero . sneakRight ( 2 ) hero . sneakRight ( 1 )" at bounding box center [294, 144] width 133 height 143
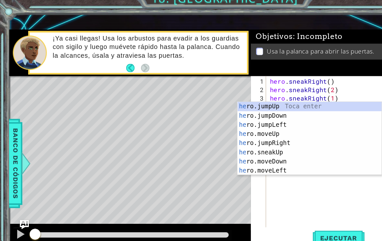
scroll to position [0, 0]
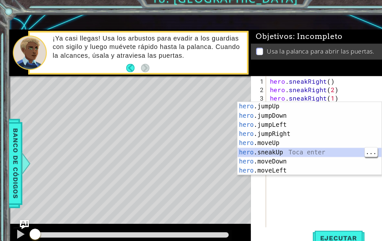
click at [273, 128] on div "hero .jumpUp Toca enter hero .jumpDown Toca enter hero .jumpLeft Toca enter her…" at bounding box center [263, 133] width 122 height 78
type textarea "hero.sneakUp(1)"
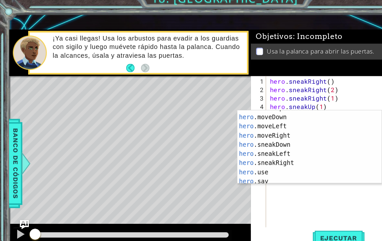
scroll to position [45, 0]
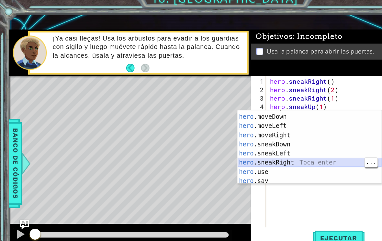
click at [272, 138] on div "hero .sneakUp Toca enter hero .moveDown Toca enter hero .moveLeft Toca enter he…" at bounding box center [263, 134] width 122 height 78
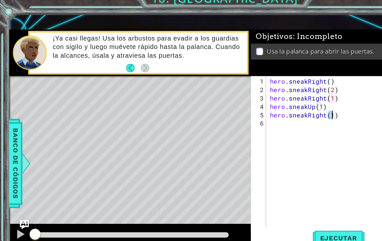
type textarea "hero.sneakRight(1)"
type textarea "hero.sneakRight(2)"
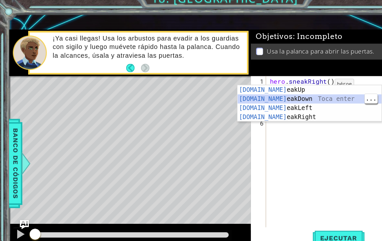
click at [300, 73] on div "hero . sneakRight ( ) hero . sn ( 2 ) hero . sneakRight ( 1 ) hero . sneakUp ( …" at bounding box center [294, 144] width 133 height 143
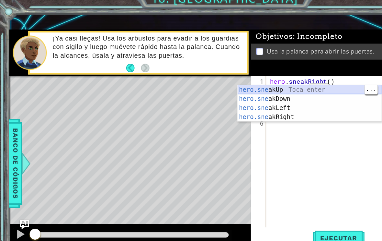
click at [289, 80] on div "hero.sne akUp Toca enter hero.sne akDown Toca enter hero.sne akLeft Toca enter …" at bounding box center [263, 103] width 122 height 47
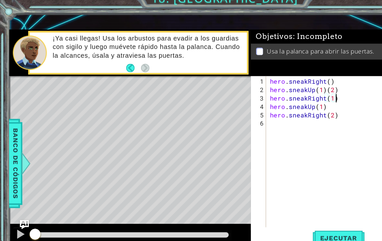
click at [291, 76] on div "hero . sneakRight ( ) hero . sneakUp ( 1 ) ( 2 ) hero . sneakRight ( 1 ) hero .…" at bounding box center [294, 144] width 133 height 143
type textarea "hero.sneakUp(2)"
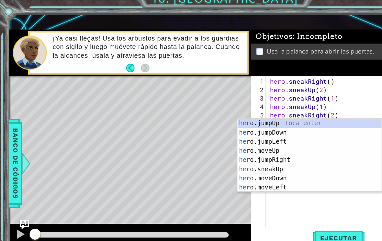
scroll to position [0, 0]
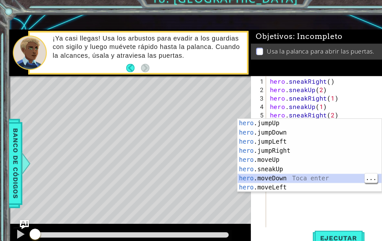
click at [261, 154] on div "hero .jumpUp Toca enter hero .jumpDown Toca enter hero .jumpLeft Toca enter her…" at bounding box center [263, 147] width 122 height 78
type textarea "hero.moveDown(1)"
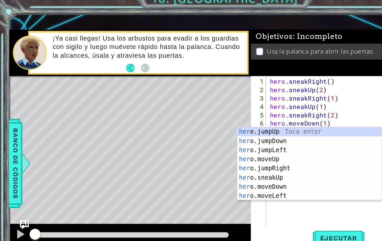
type textarea "hero"
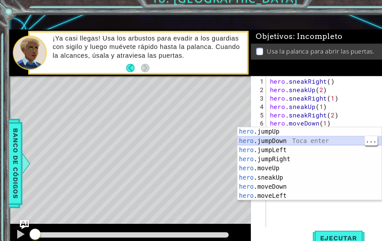
click at [283, 119] on div "hero .jumpUp Toca enter hero .jumpDown Toca enter hero .jumpLeft Toca enter her…" at bounding box center [263, 154] width 122 height 78
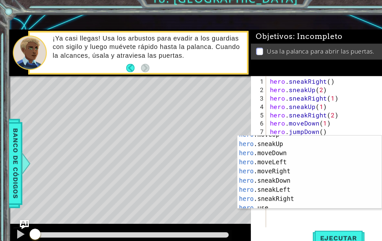
scroll to position [38, 0]
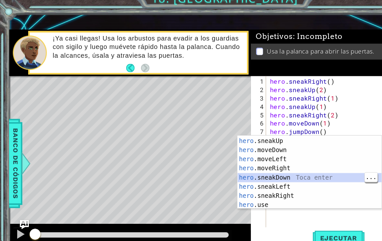
click at [268, 143] on div "hero .moveUp Toca enter hero .sneakUp Toca enter hero .moveDown Toca enter hero…" at bounding box center [263, 154] width 122 height 78
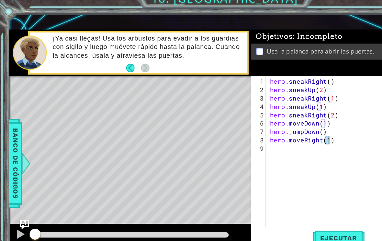
type textarea "hero.moveRight(2)"
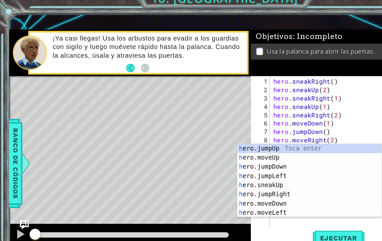
scroll to position [0, 0]
type textarea "her"
click at [286, 130] on div "her o.jumpUp Toca enter her o.jumpDown Toca enter her o.jumpLeft Toca enter her…" at bounding box center [263, 169] width 122 height 78
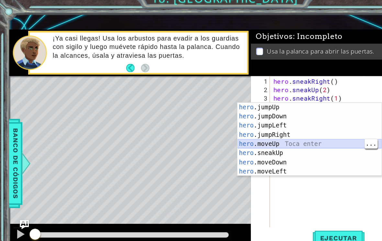
click at [295, 123] on div "hero .jumpUp Toca enter hero .jumpDown Toca enter hero .jumpLeft Toca enter her…" at bounding box center [263, 134] width 122 height 78
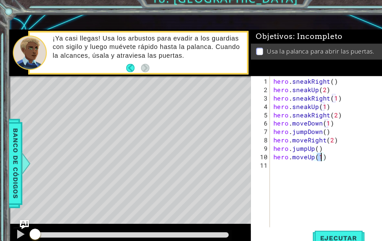
click at [298, 206] on span "Ejecutar" at bounding box center [288, 209] width 44 height 6
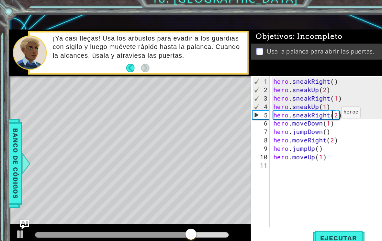
click at [285, 97] on div "hero . sneakRight ( ) hero . sneakUp ( 2 ) hero . sneakRight ( 1 ) hero . sneak…" at bounding box center [296, 144] width 130 height 143
type textarea "hero.sneakRight()"
click at [308, 94] on div "hero . sneakRight ( ) hero . sneakUp ( 2 ) hero . sneakRight ( 1 ) hero . sneak…" at bounding box center [296, 144] width 130 height 143
click at [306, 98] on div "hero . sneakRight ( ) hero . sneakUp ( 2 ) hero . sneakRight ( 1 ) hero . sneak…" at bounding box center [296, 144] width 130 height 143
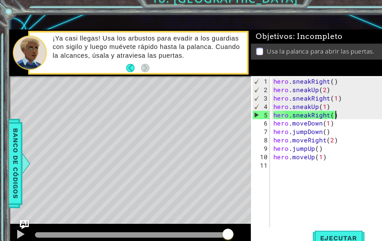
click at [303, 98] on div "hero . sneakRight ( ) hero . sneakUp ( 2 ) hero . sneakRight ( 1 ) hero . sneak…" at bounding box center [296, 144] width 130 height 143
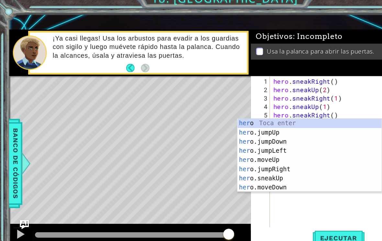
type textarea "hero"
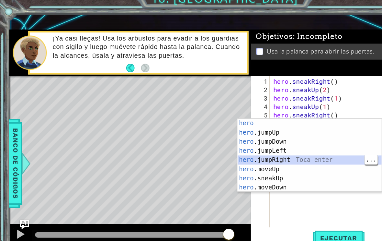
click at [288, 135] on div "hero Toca enter hero .jumpUp Toca enter hero .jumpDown Toca enter hero .jumpLef…" at bounding box center [263, 147] width 122 height 78
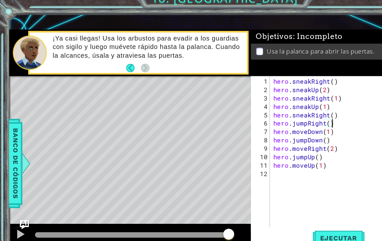
click at [294, 206] on span "Ejecutar" at bounding box center [288, 209] width 44 height 6
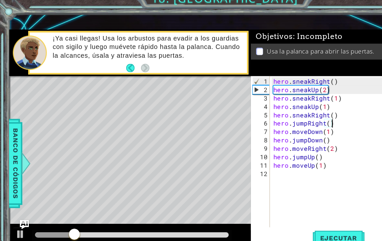
click at [111, 62] on button "Back" at bounding box center [113, 65] width 13 height 7
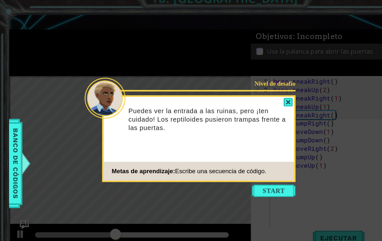
click at [243, 166] on button "Start" at bounding box center [232, 169] width 37 height 10
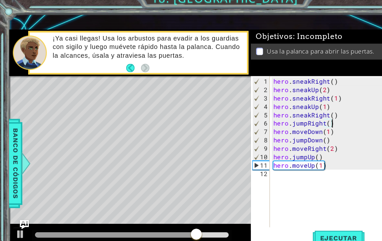
click at [299, 206] on span "Ejecutar" at bounding box center [288, 209] width 44 height 6
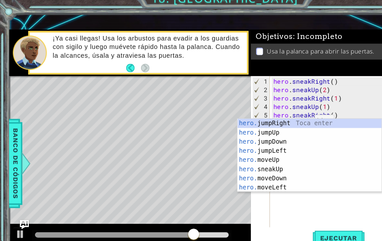
scroll to position [0, 1]
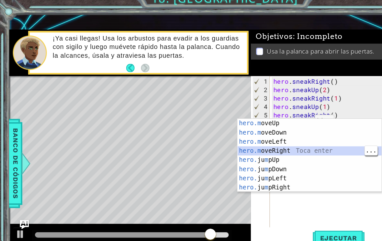
click at [261, 129] on div "hero.m oveUp Toca enter hero.m oveDown Toca enter hero.m oveLeft Toca enter her…" at bounding box center [263, 147] width 122 height 78
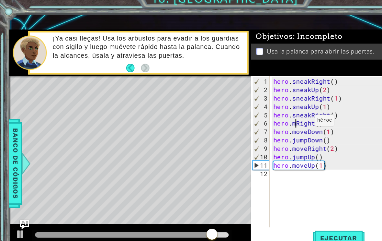
type textarea "hero.moveRight(1)"
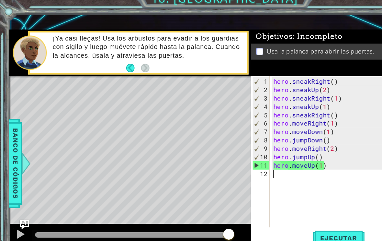
click at [283, 206] on span "Ejecutar" at bounding box center [288, 209] width 44 height 6
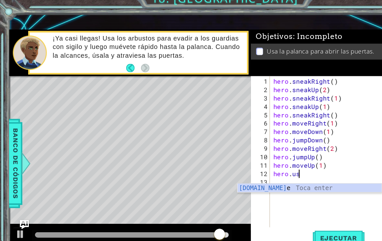
scroll to position [0, 1]
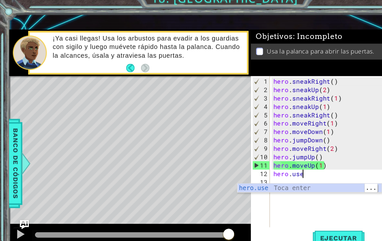
click at [298, 163] on div "hero.use Toca enter" at bounding box center [263, 174] width 122 height 23
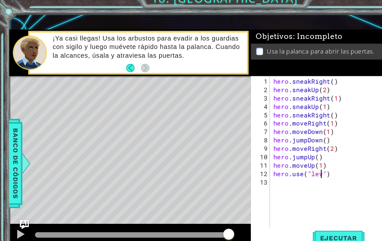
scroll to position [0, 3]
type textarea "hero.use("lever")"
click at [298, 206] on span "Ejecutar" at bounding box center [288, 209] width 44 height 6
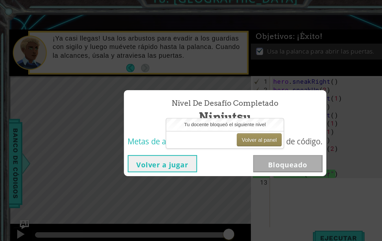
click at [241, 123] on span "Escribe una secuencia de código." at bounding box center [225, 127] width 98 height 9
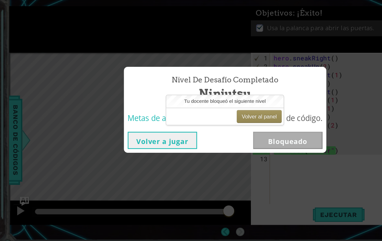
scroll to position [11, 0]
